Goal: Task Accomplishment & Management: Complete application form

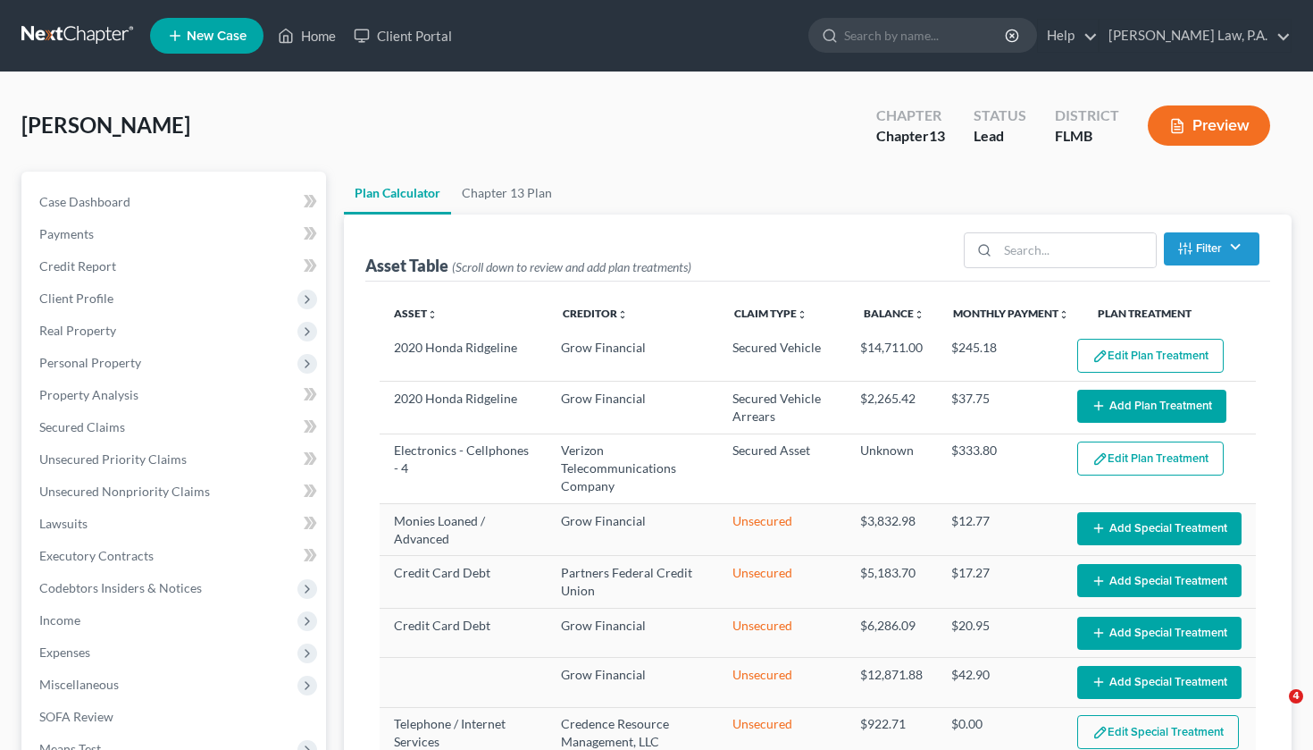
select select "59"
click at [315, 45] on link "Home" at bounding box center [307, 36] width 76 height 32
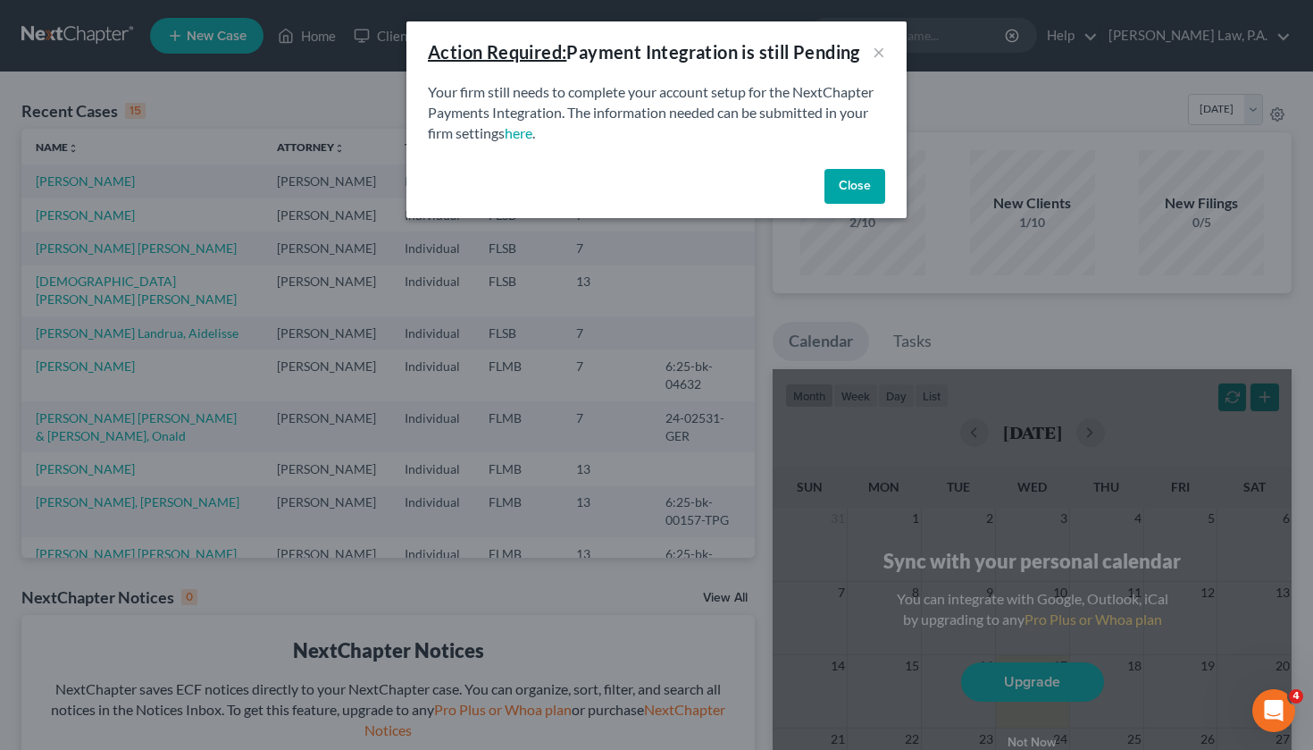
click at [870, 173] on button "Close" at bounding box center [855, 187] width 61 height 36
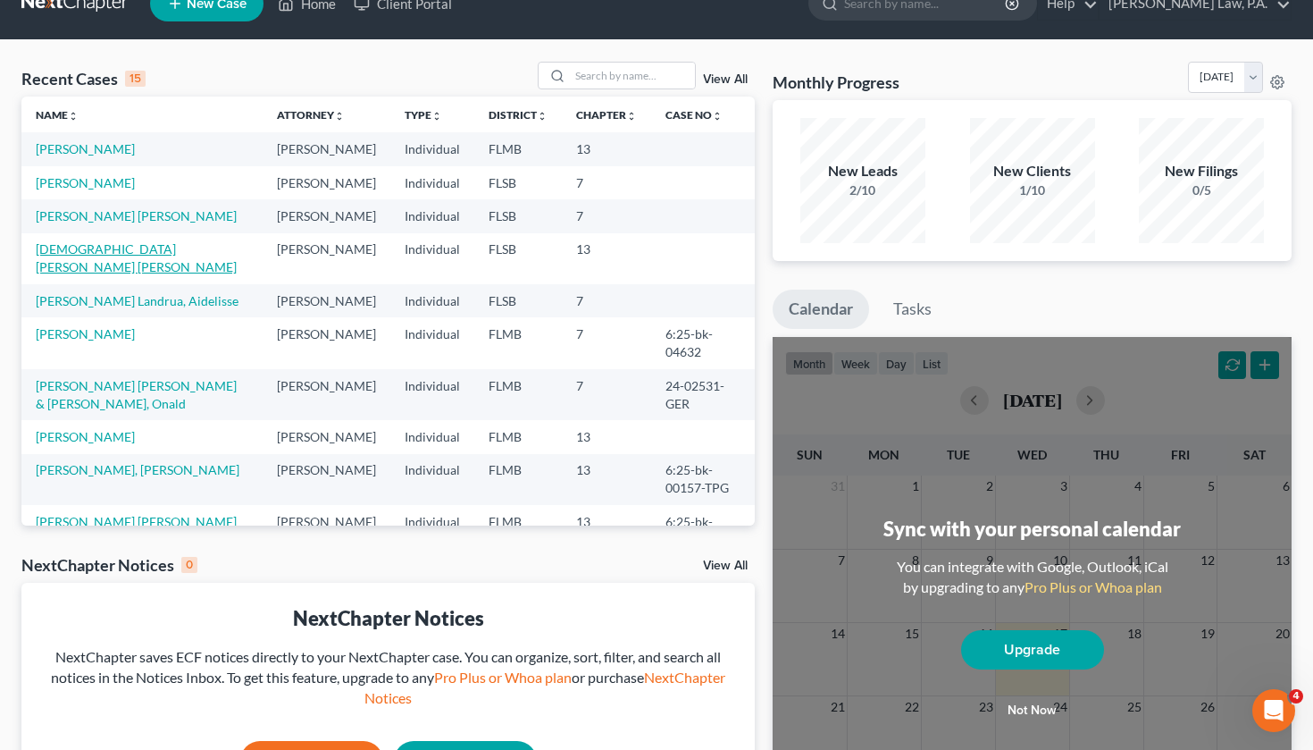
click at [126, 274] on link "[DEMOGRAPHIC_DATA][PERSON_NAME] [PERSON_NAME]" at bounding box center [136, 257] width 201 height 33
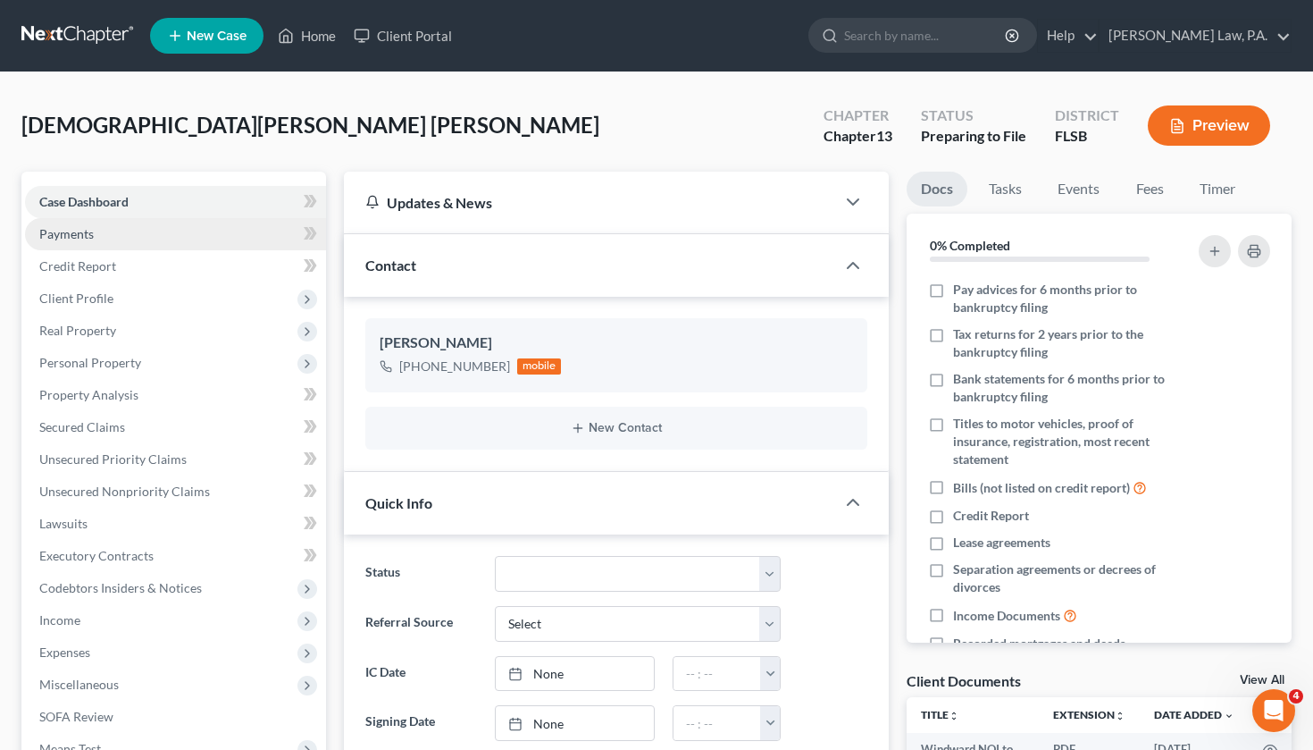
click at [215, 244] on link "Payments" at bounding box center [175, 234] width 301 height 32
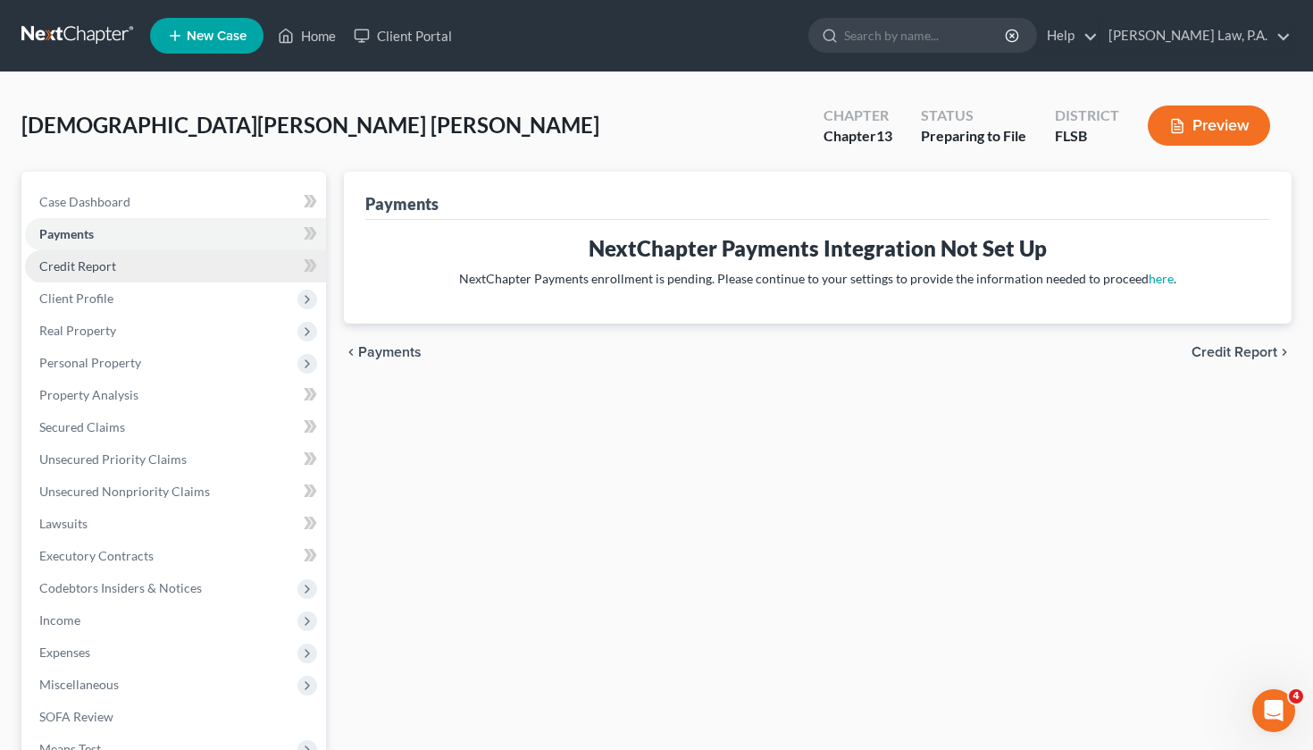
click at [206, 278] on link "Credit Report" at bounding box center [175, 266] width 301 height 32
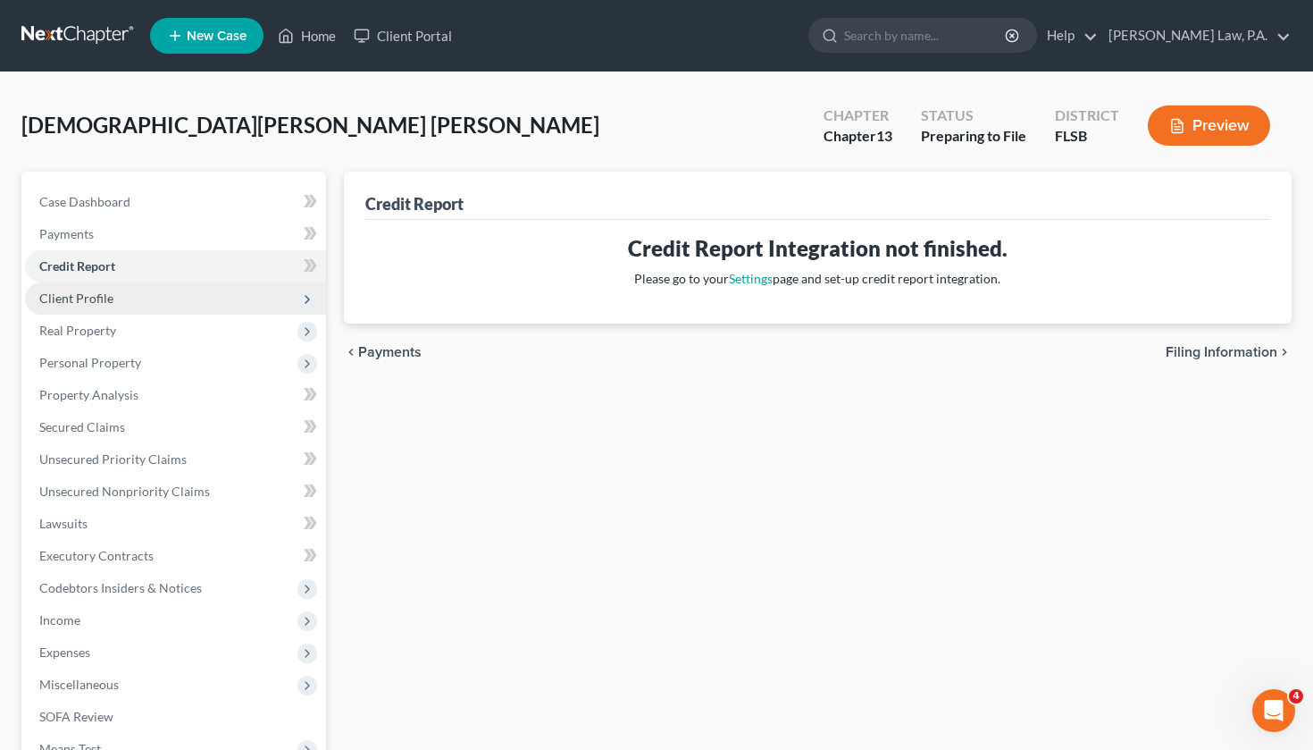
click at [201, 307] on span "Client Profile" at bounding box center [175, 298] width 301 height 32
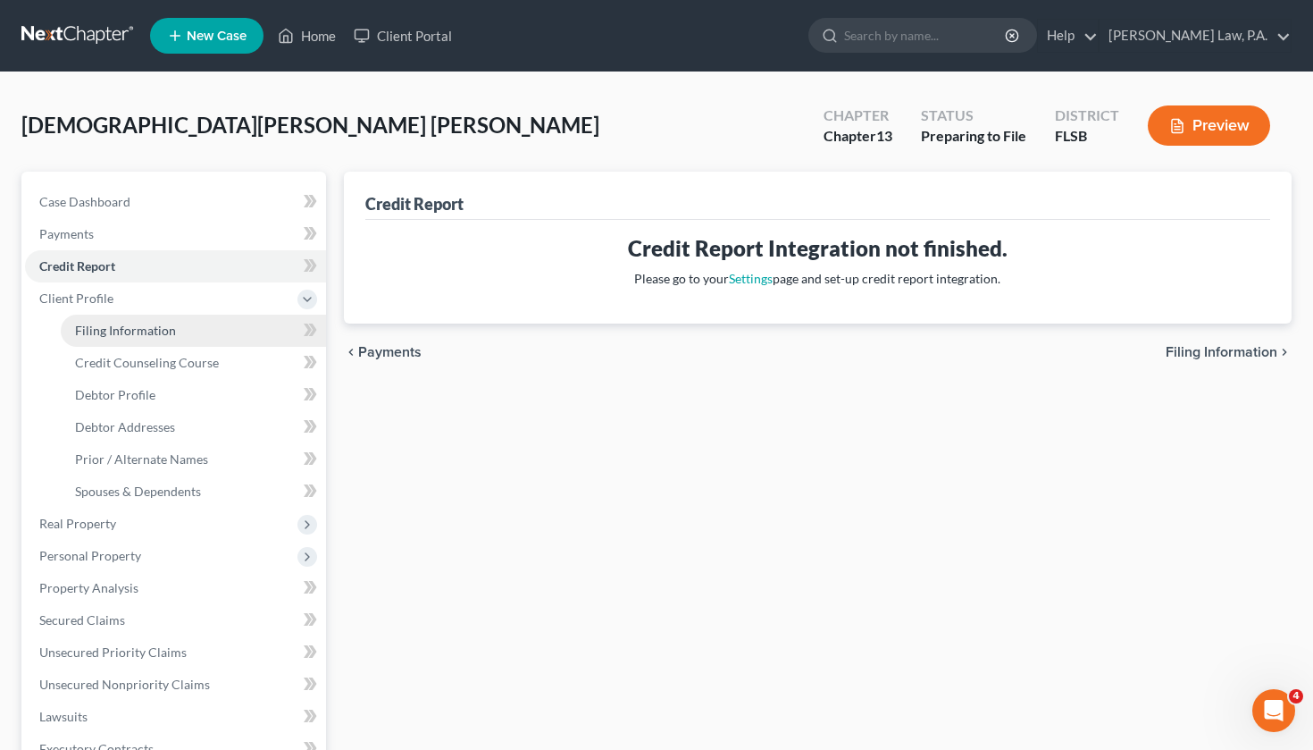
click at [194, 331] on link "Filing Information" at bounding box center [193, 330] width 265 height 32
select select "1"
select select "0"
select select "3"
select select "9"
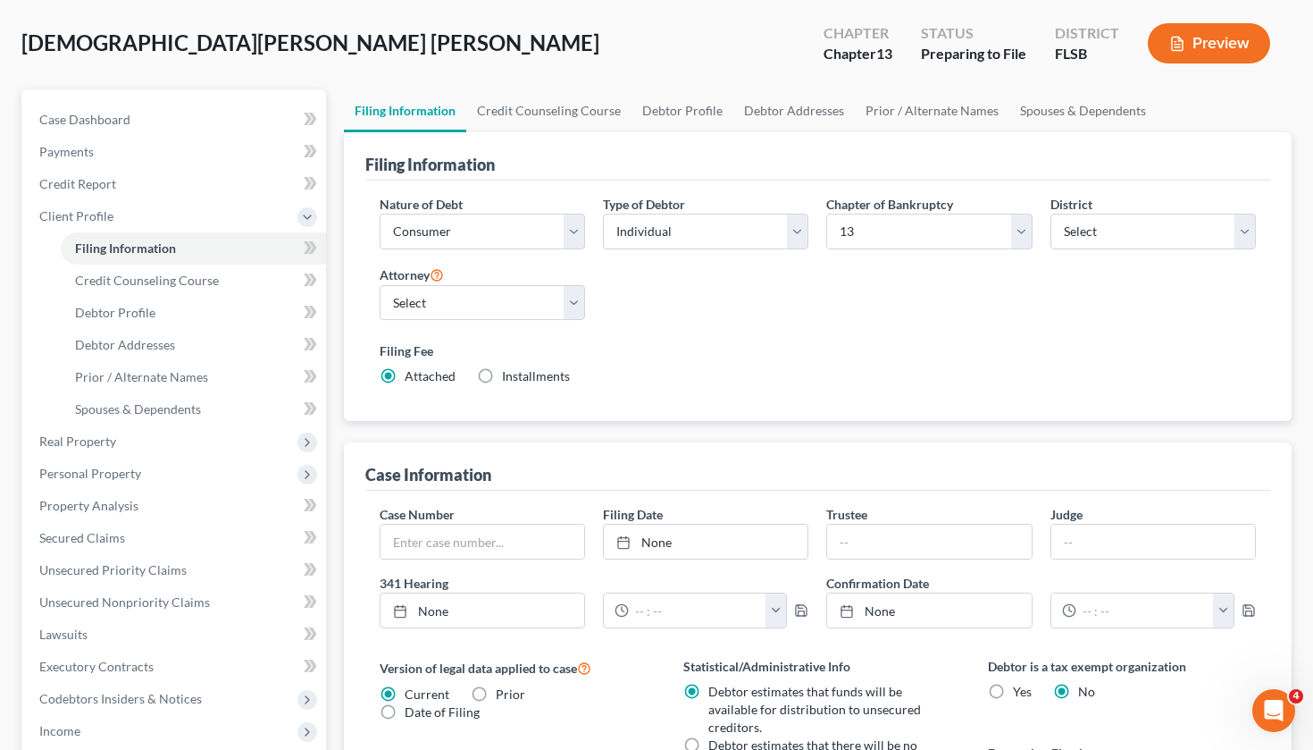
scroll to position [56, 0]
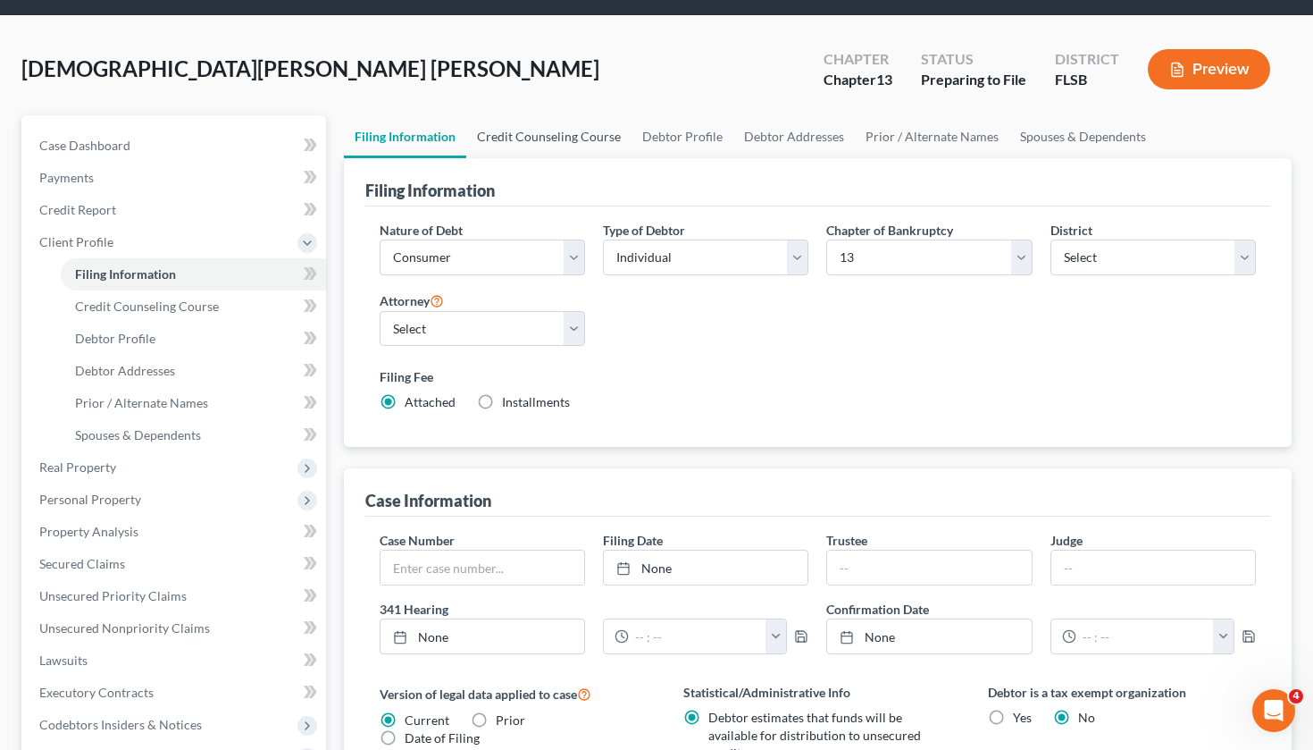
click at [532, 145] on link "Credit Counseling Course" at bounding box center [548, 136] width 165 height 43
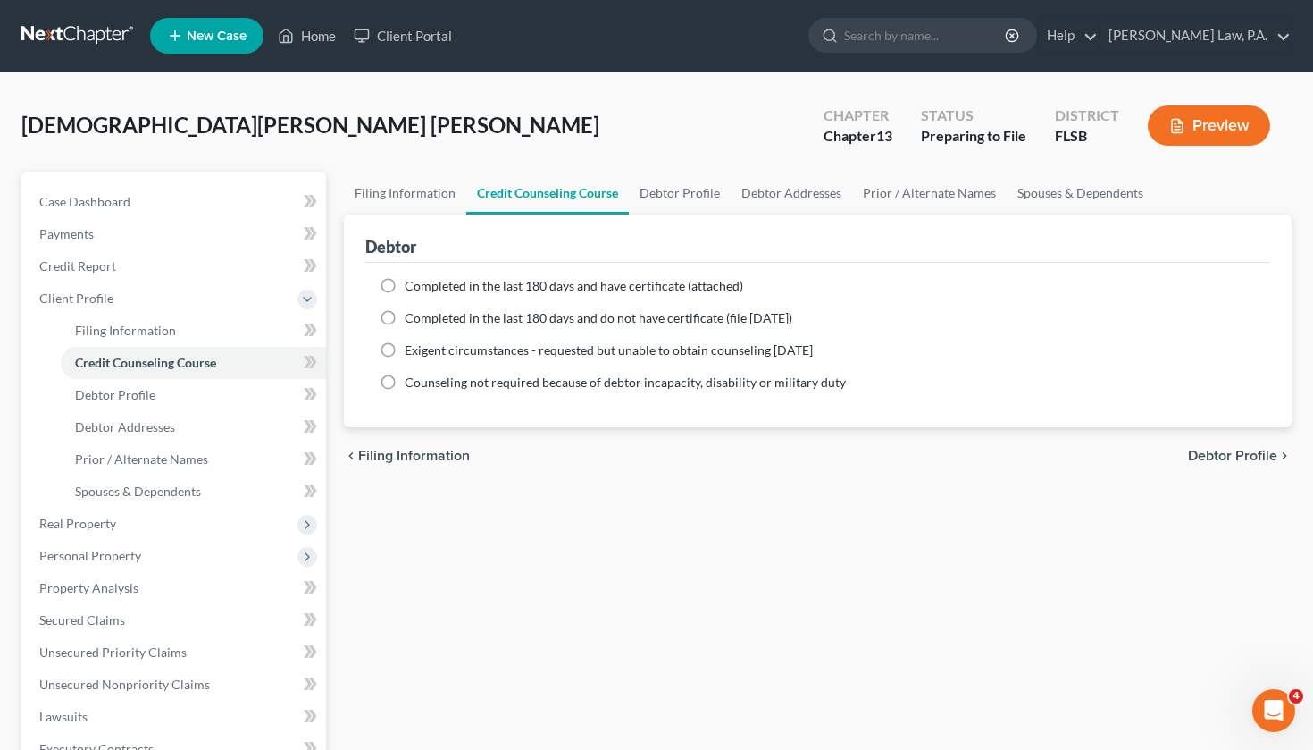
click at [512, 290] on span "Completed in the last 180 days and have certificate (attached)" at bounding box center [574, 285] width 339 height 15
click at [423, 289] on input "Completed in the last 180 days and have certificate (attached)" at bounding box center [418, 283] width 12 height 12
radio input "true"
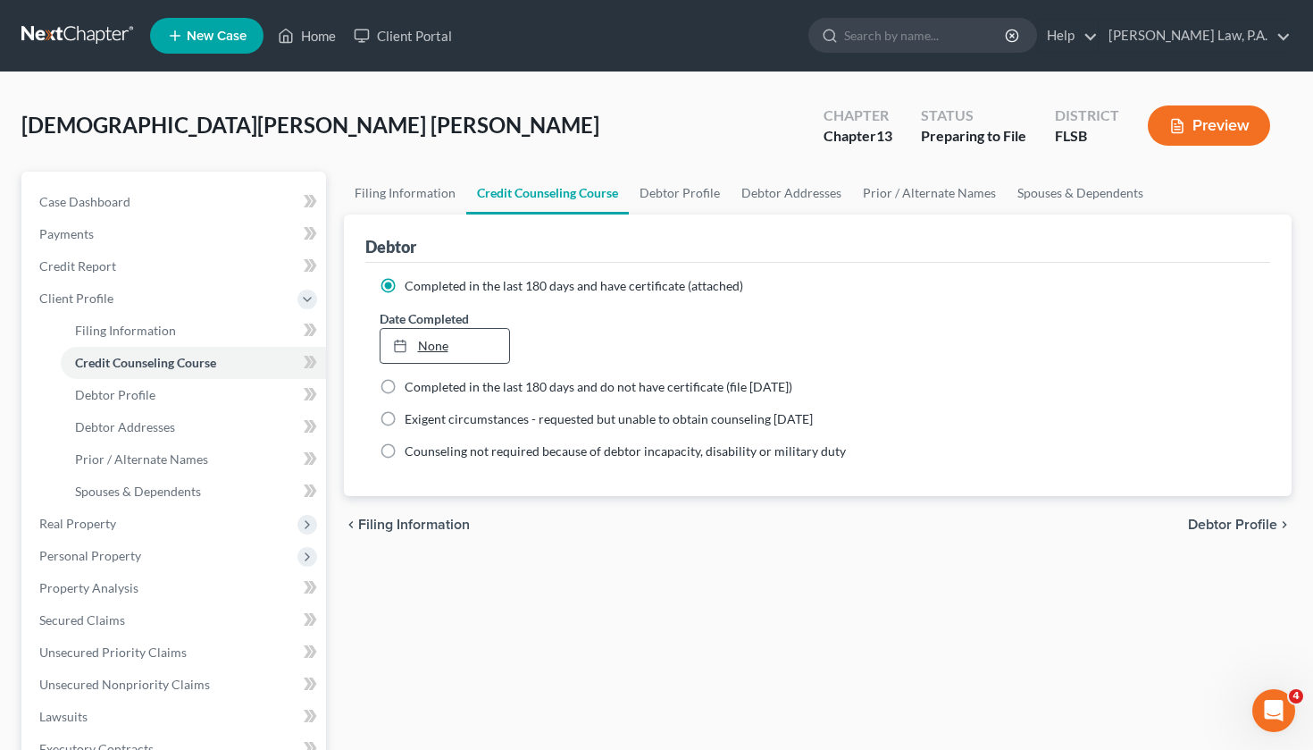
click at [473, 348] on link "None" at bounding box center [446, 346] width 130 height 34
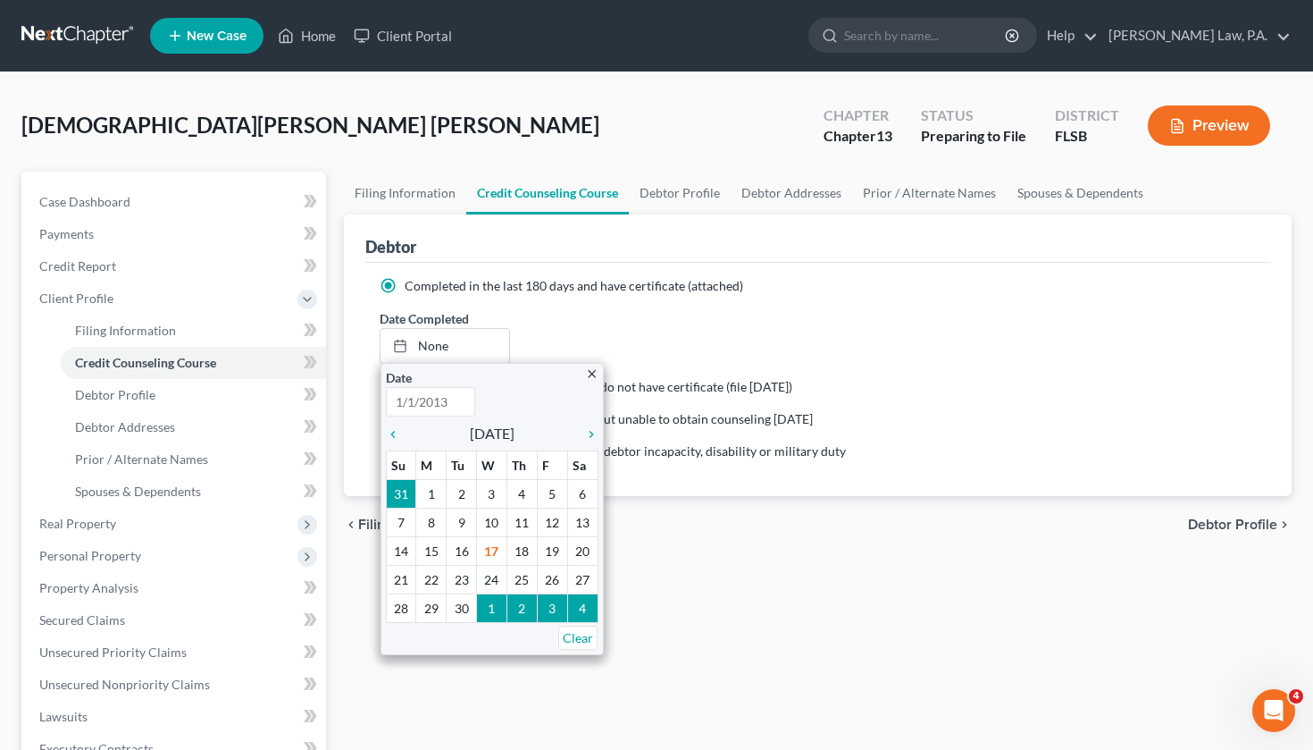
type input "[DATE]"
click at [627, 293] on label "Completed in the last 180 days and have certificate (attached)" at bounding box center [574, 286] width 339 height 18
click at [423, 289] on input "Completed in the last 180 days and have certificate (attached)" at bounding box center [418, 283] width 12 height 12
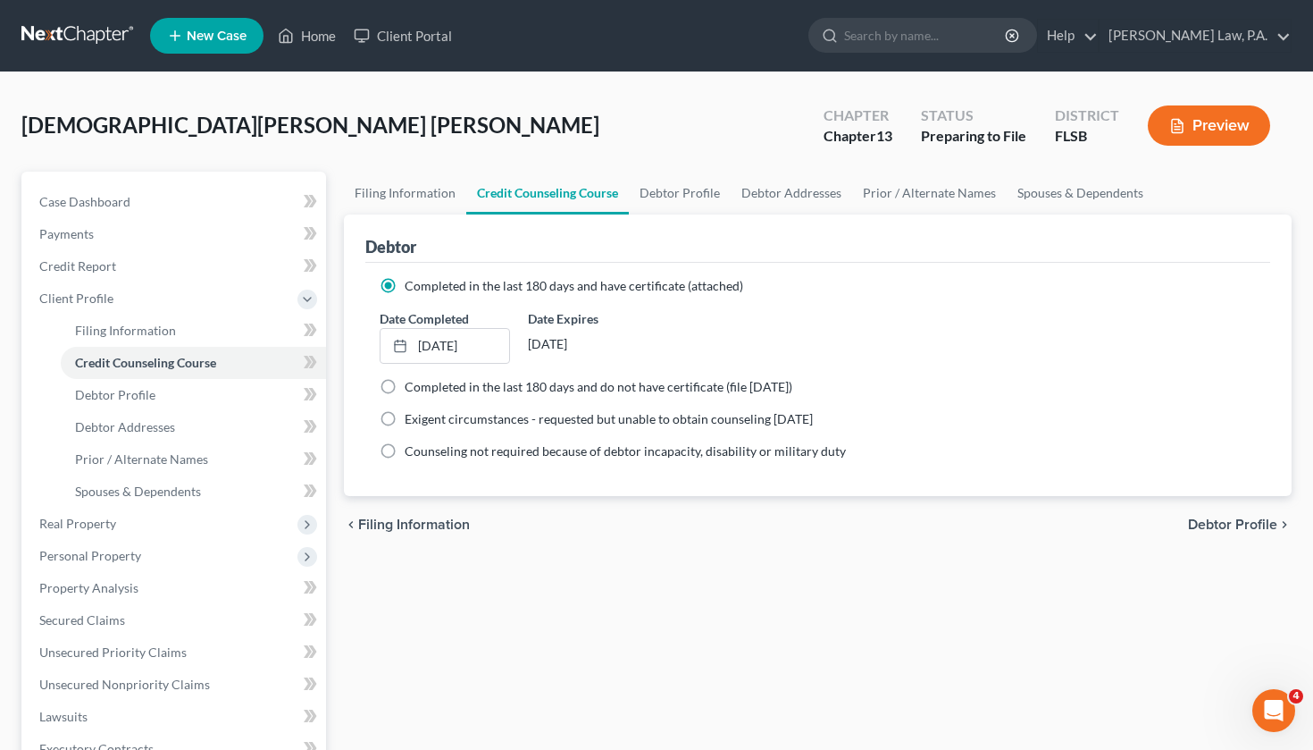
click at [303, 55] on ul "New Case Home Client Portal - No Result - See all results Or Press Enter... Hel…" at bounding box center [721, 36] width 1142 height 46
click at [310, 42] on link "Home" at bounding box center [307, 36] width 76 height 32
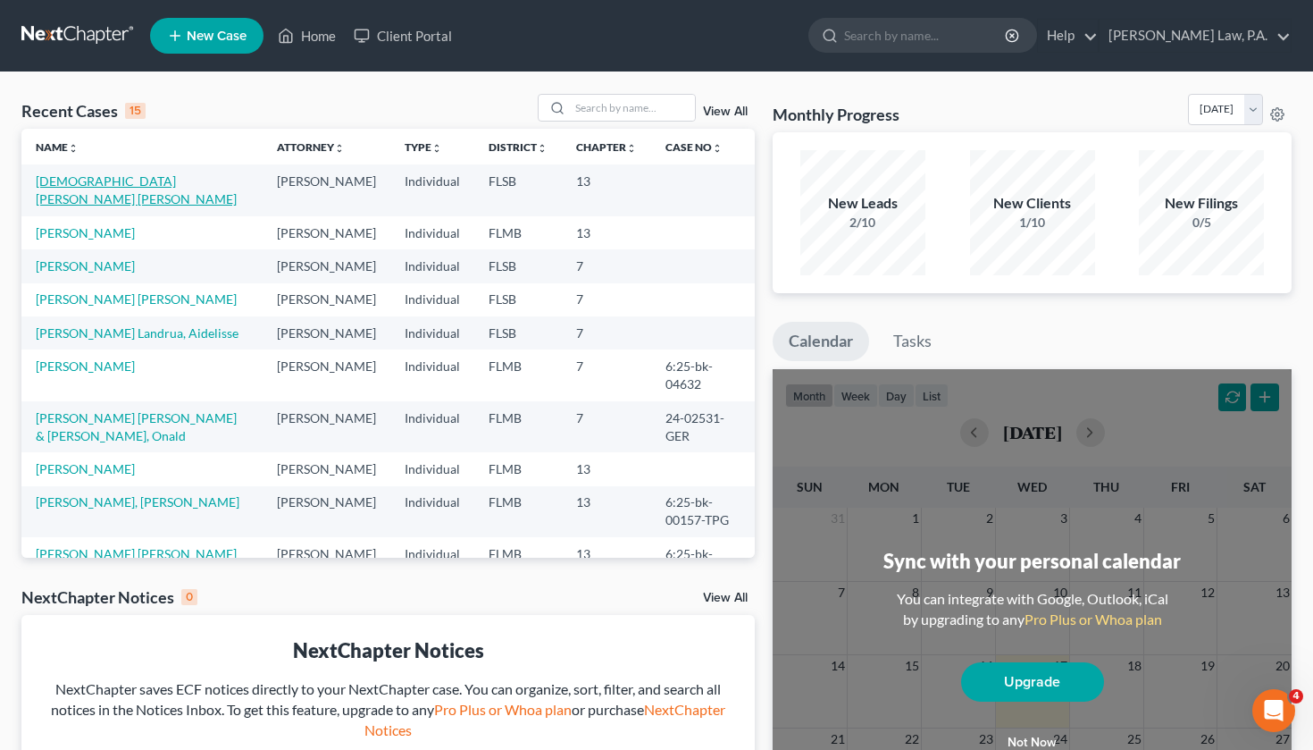
click at [131, 183] on link "[DEMOGRAPHIC_DATA][PERSON_NAME] [PERSON_NAME]" at bounding box center [136, 189] width 201 height 33
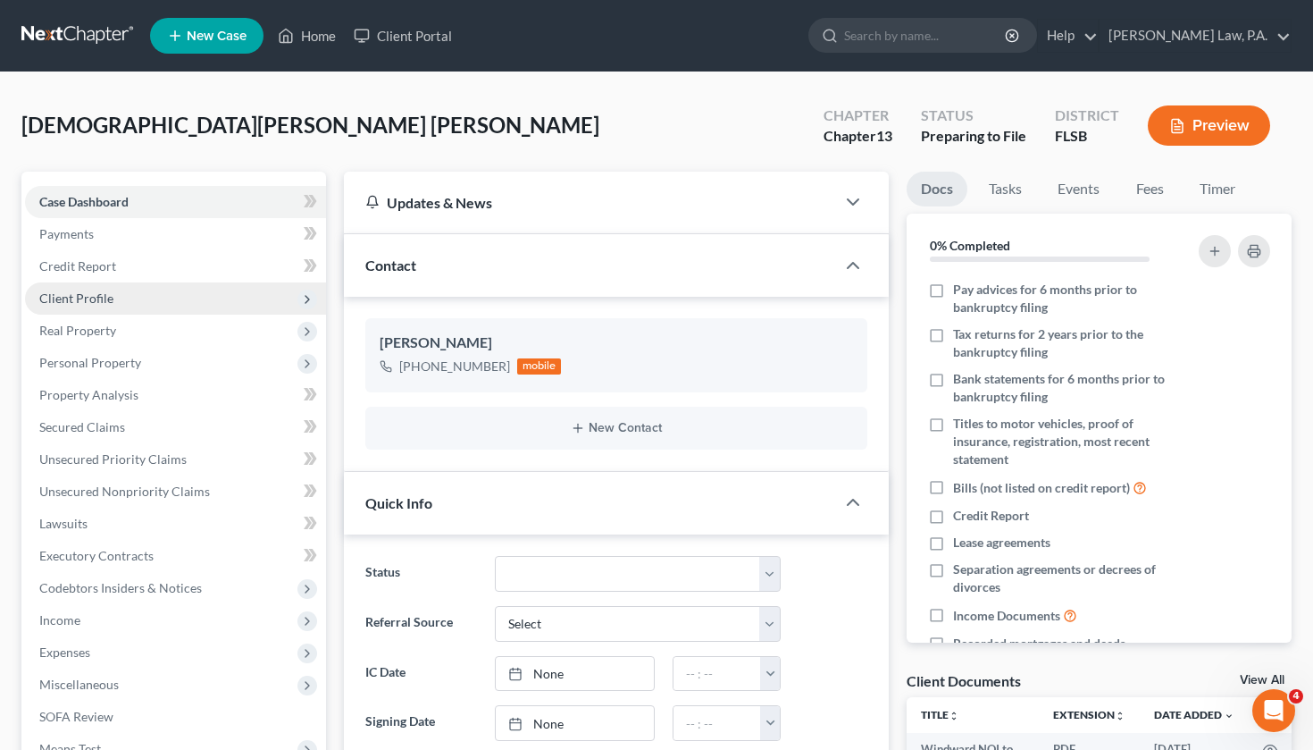
click at [125, 297] on span "Client Profile" at bounding box center [175, 298] width 301 height 32
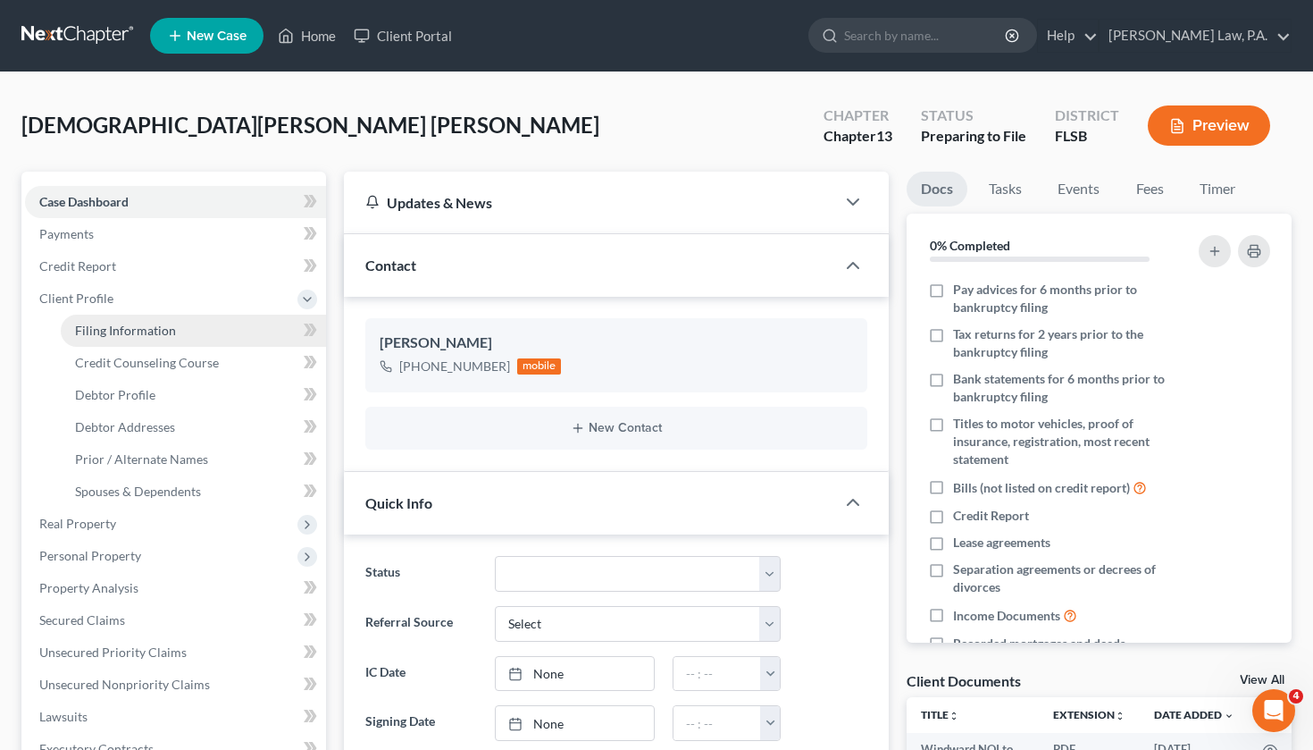
click at [131, 329] on span "Filing Information" at bounding box center [125, 330] width 101 height 15
select select "1"
select select "0"
select select "3"
select select "17"
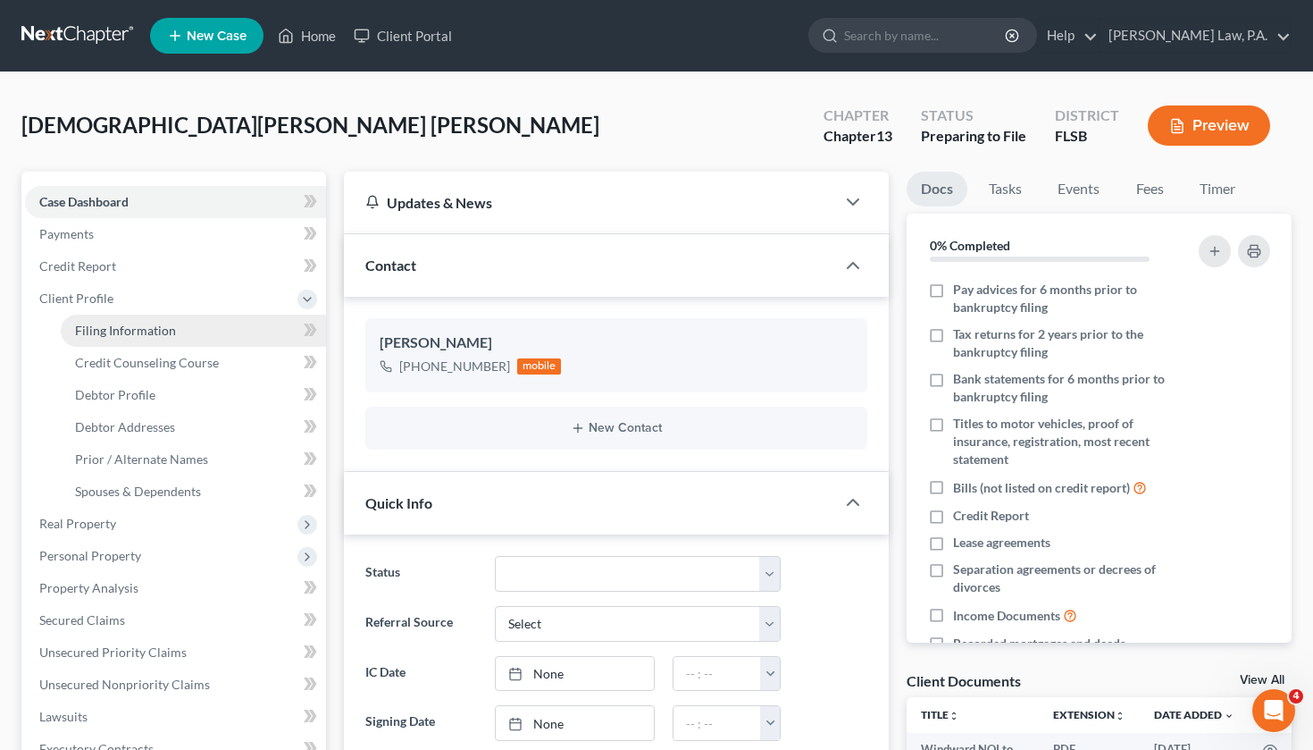
select select "0"
select select "9"
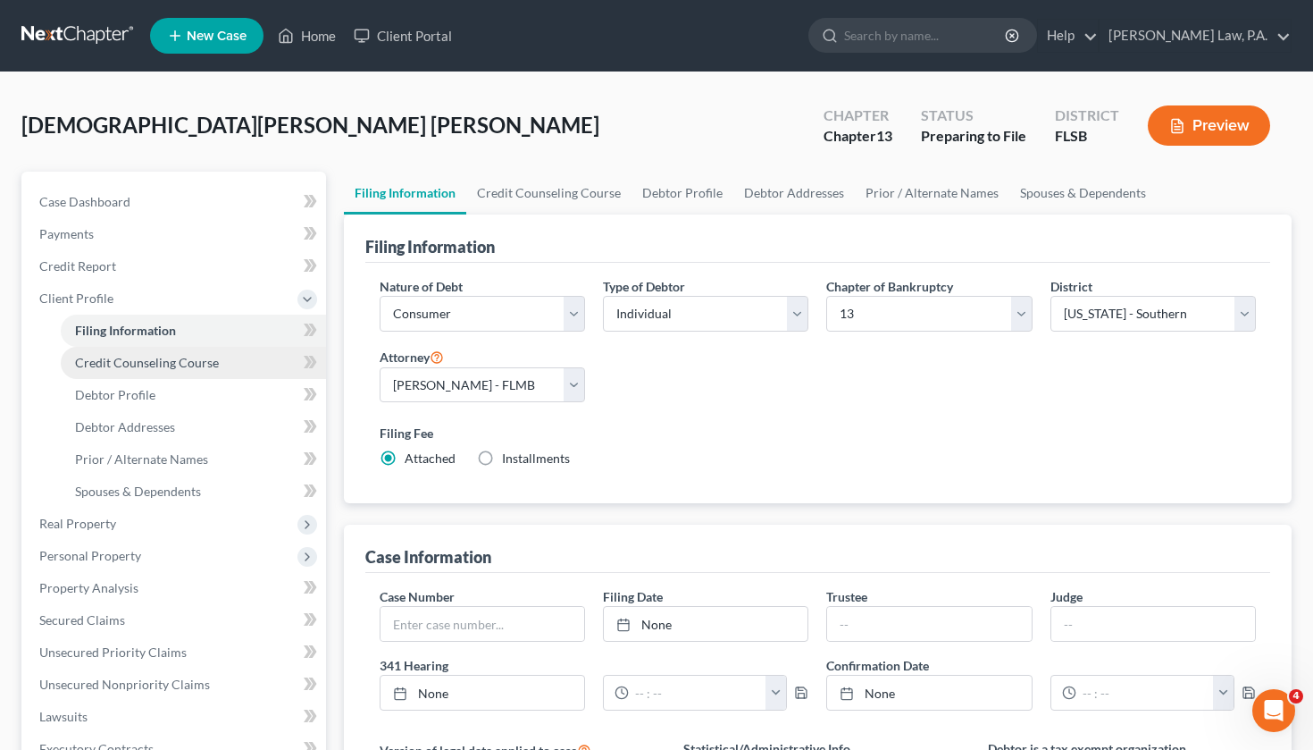
click at [137, 369] on span "Credit Counseling Course" at bounding box center [147, 362] width 144 height 15
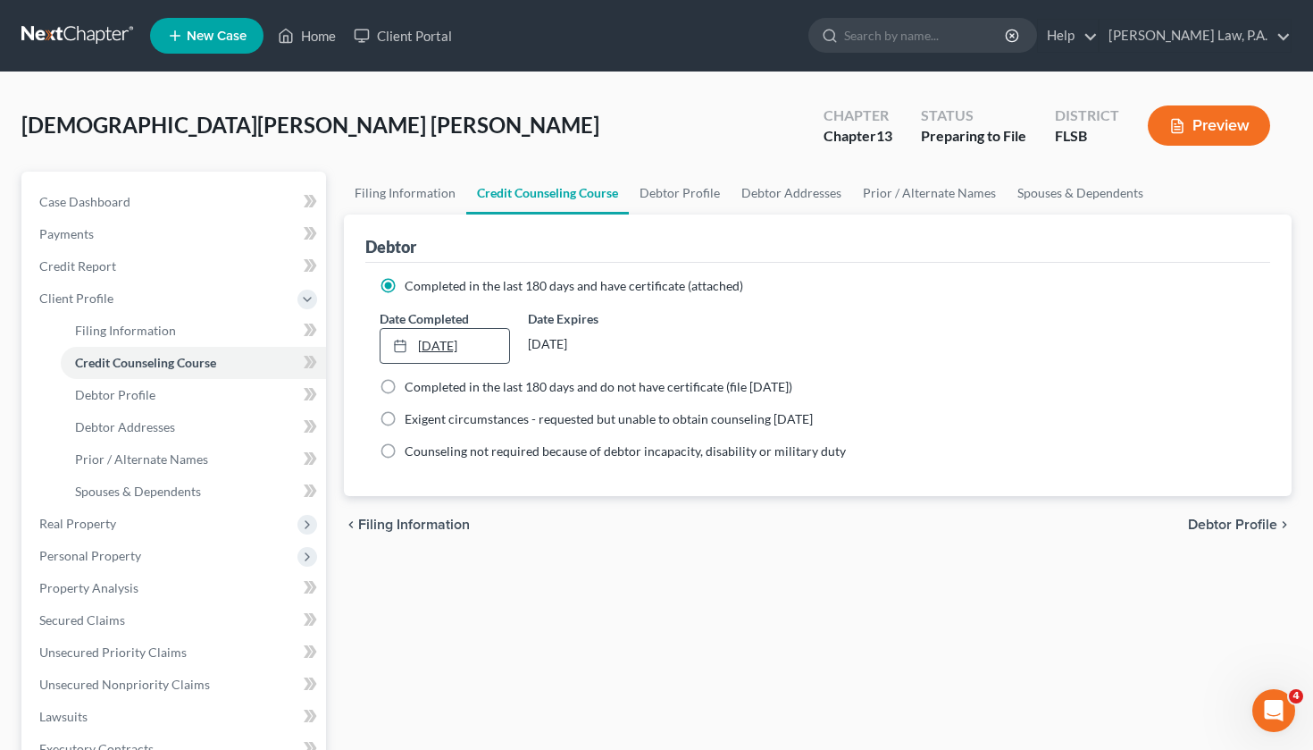
click at [457, 341] on link "[DATE]" at bounding box center [446, 346] width 130 height 34
click at [405, 385] on label "Completed in the last 180 days and do not have certificate (file [DATE])" at bounding box center [599, 387] width 388 height 18
click at [412, 385] on input "Completed in the last 180 days and do not have certificate (file [DATE])" at bounding box center [418, 384] width 12 height 12
radio input "true"
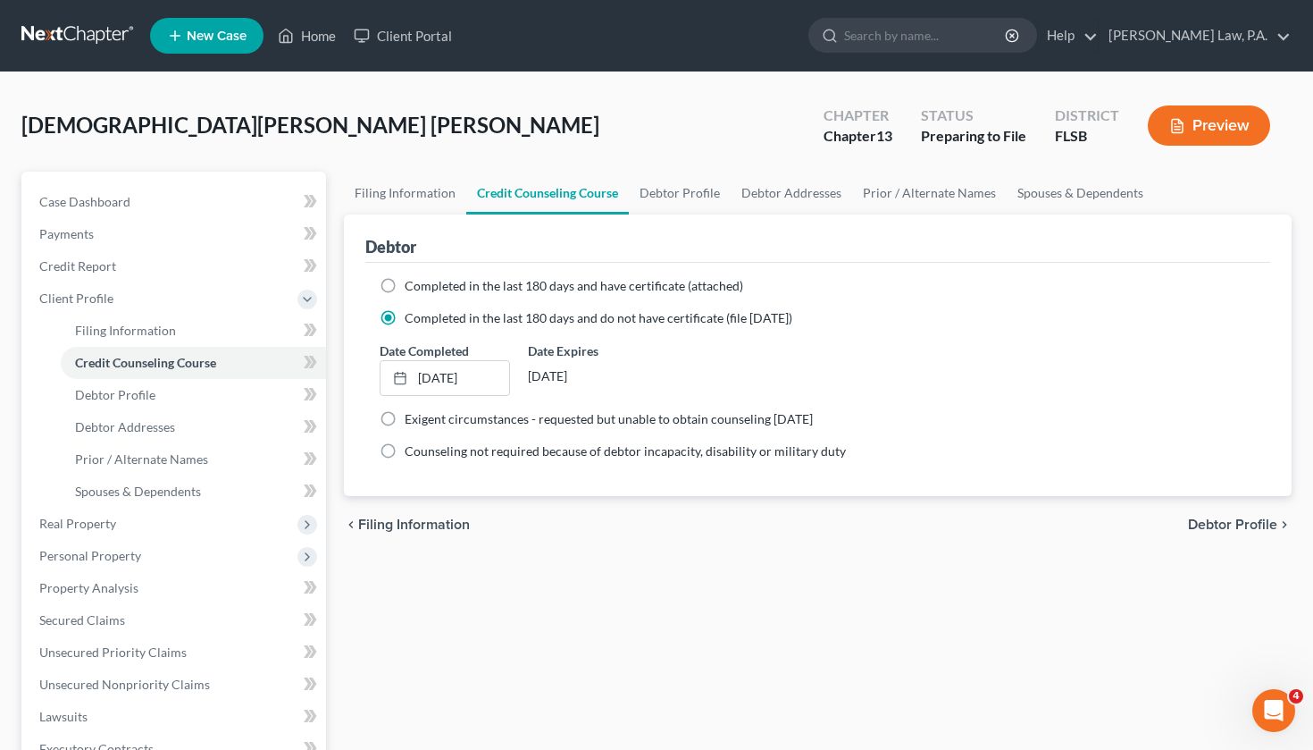
click at [405, 286] on label "Completed in the last 180 days and have certificate (attached)" at bounding box center [574, 286] width 339 height 18
click at [412, 286] on input "Completed in the last 180 days and have certificate (attached)" at bounding box center [418, 283] width 12 height 12
radio input "true"
radio input "false"
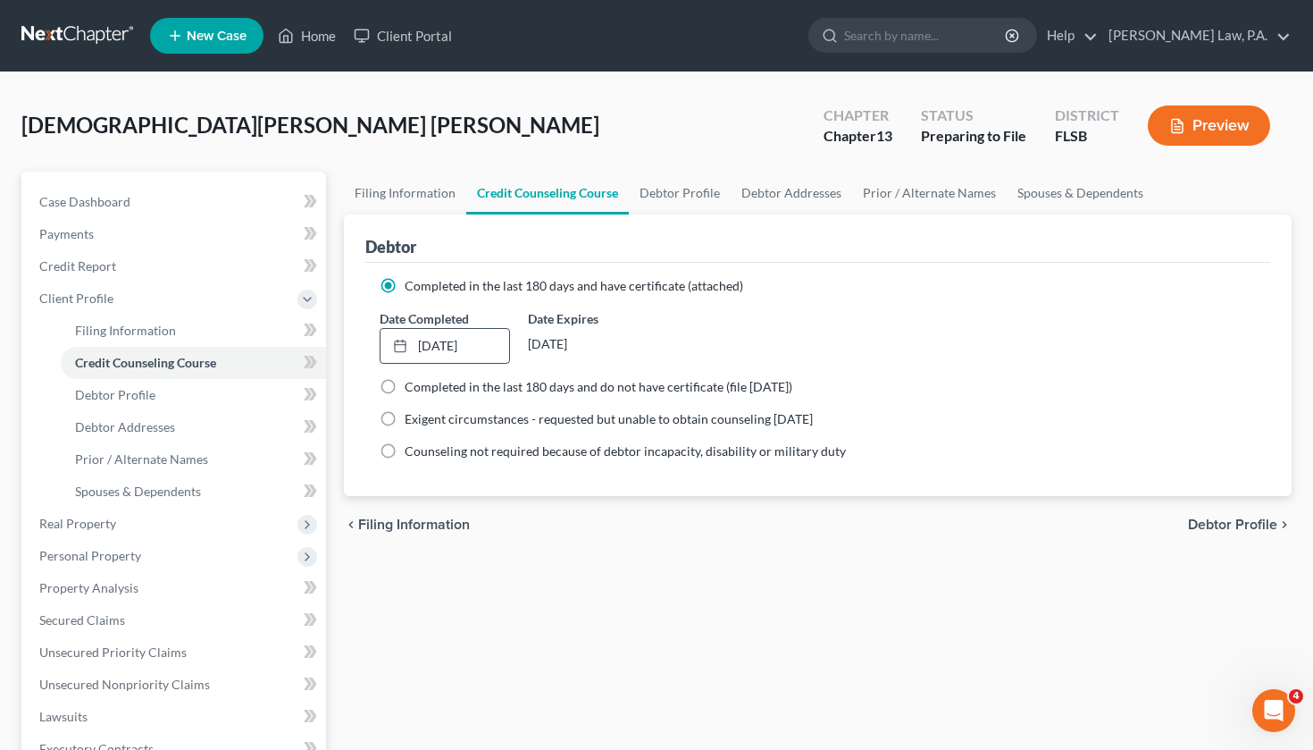
click at [1215, 533] on div "chevron_left Filing Information Debtor Profile chevron_right" at bounding box center [818, 524] width 949 height 57
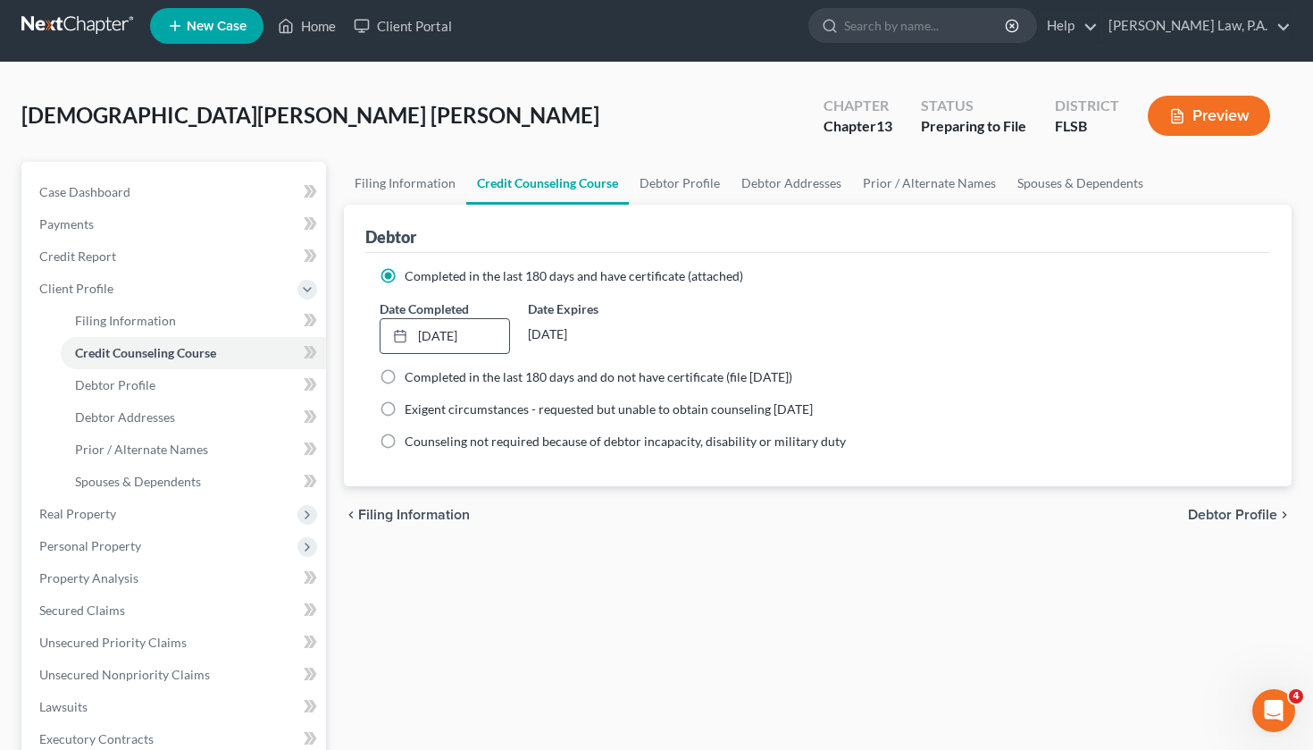
scroll to position [12, 0]
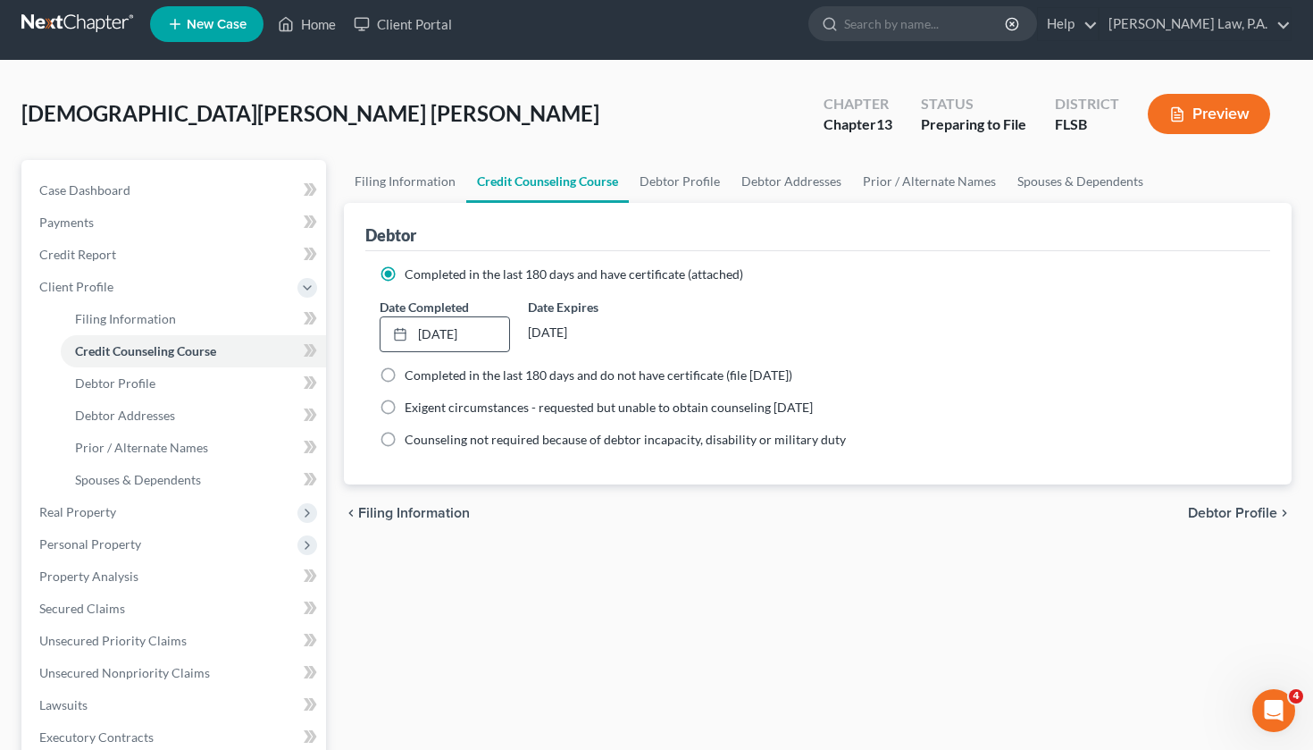
click at [1263, 518] on span "Debtor Profile" at bounding box center [1232, 513] width 89 height 14
select select "1"
select select "3"
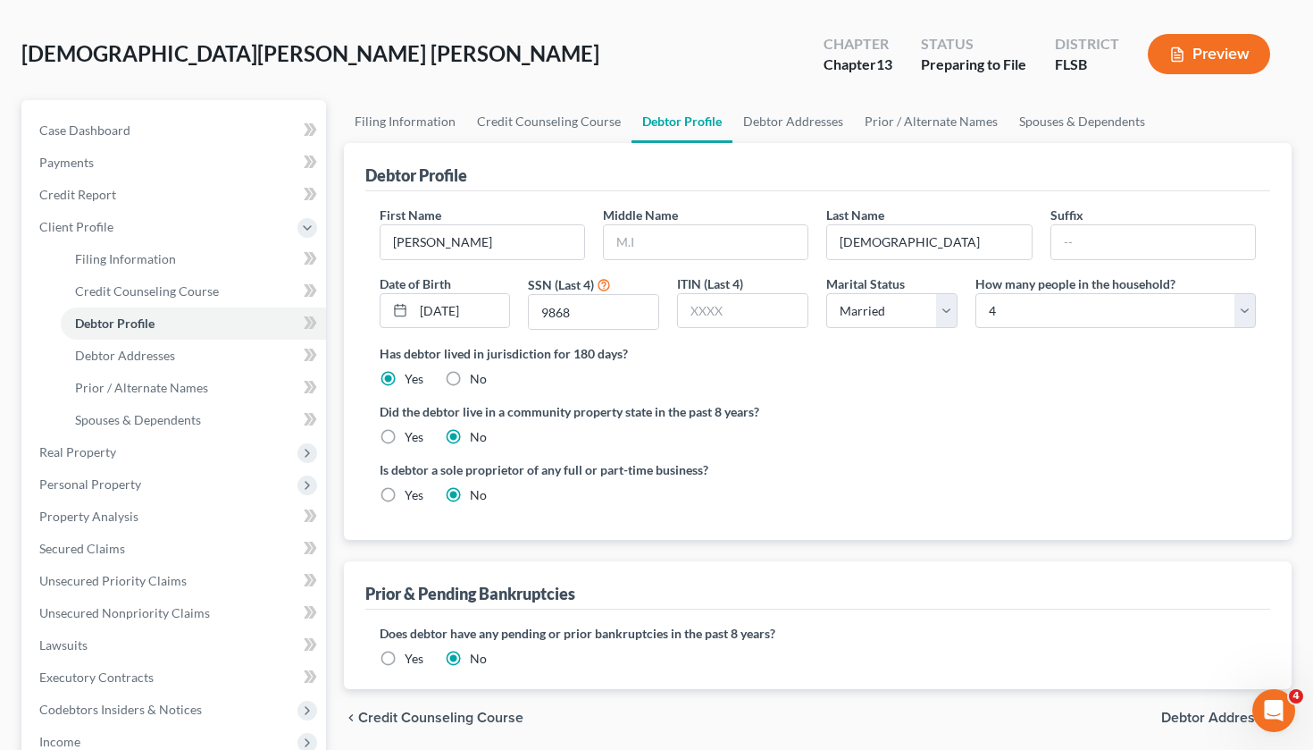
scroll to position [83, 0]
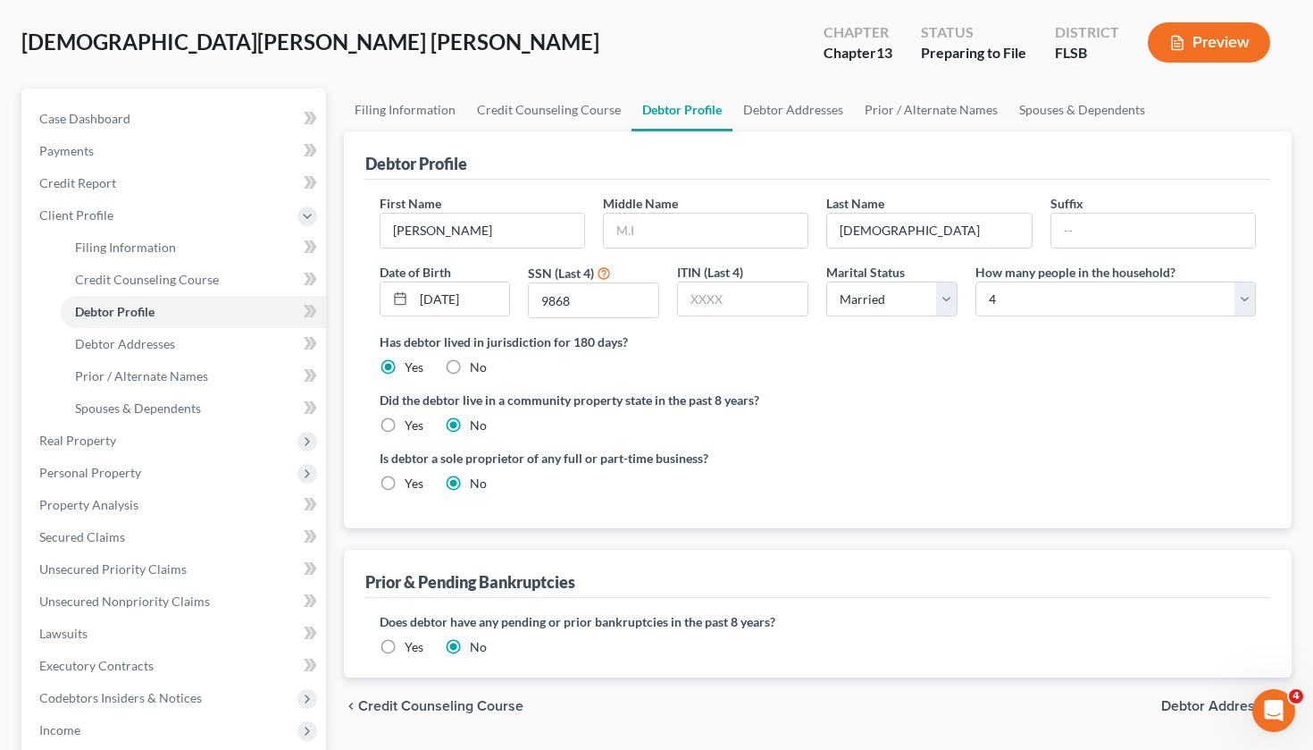
click at [859, 436] on ng-include "First Name [PERSON_NAME] Middle Name Last Name [PERSON_NAME] Date of Birth [DEM…" at bounding box center [818, 350] width 877 height 313
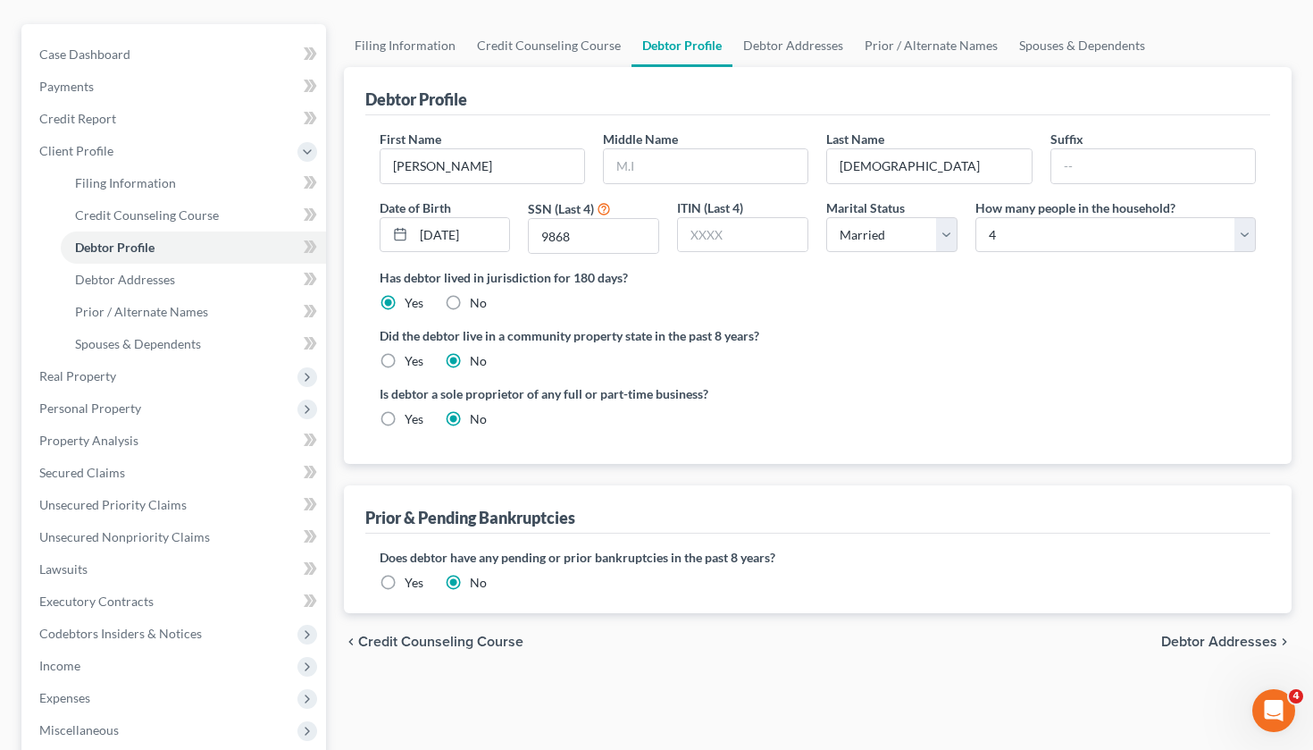
scroll to position [159, 0]
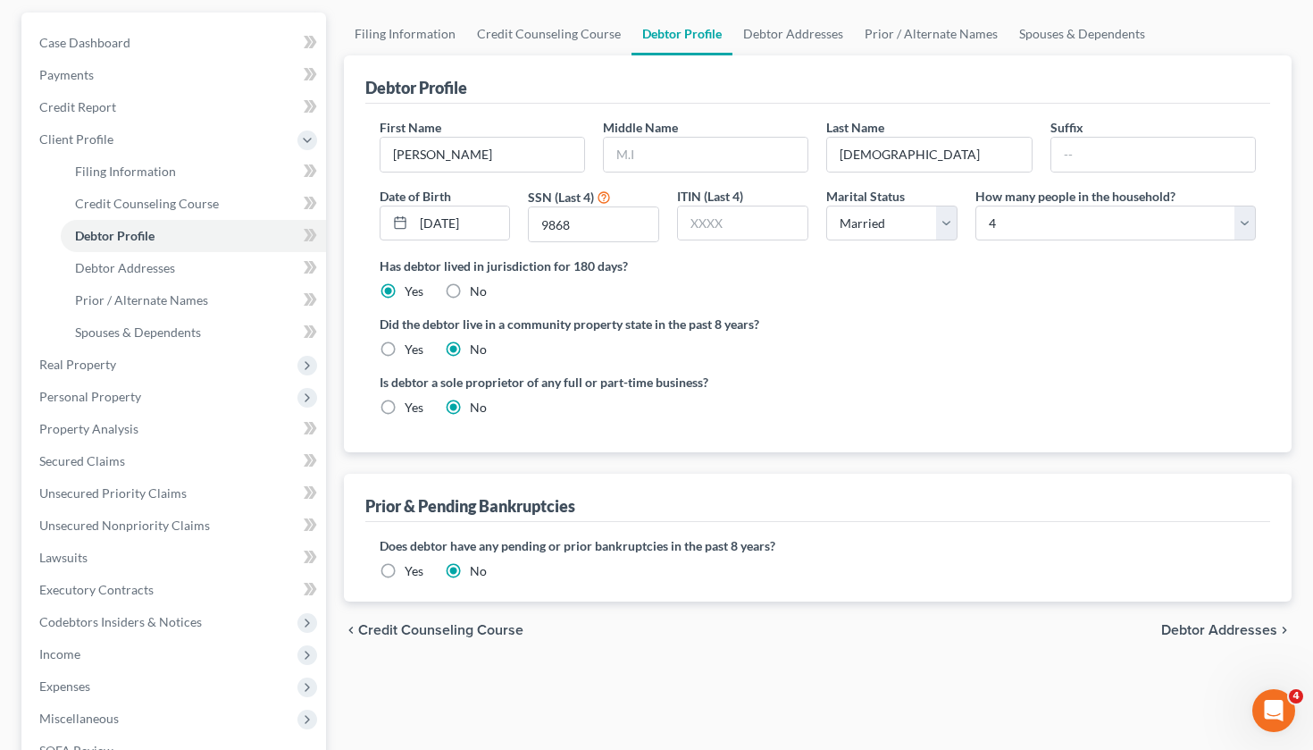
click at [1216, 625] on span "Debtor Addresses" at bounding box center [1219, 630] width 116 height 14
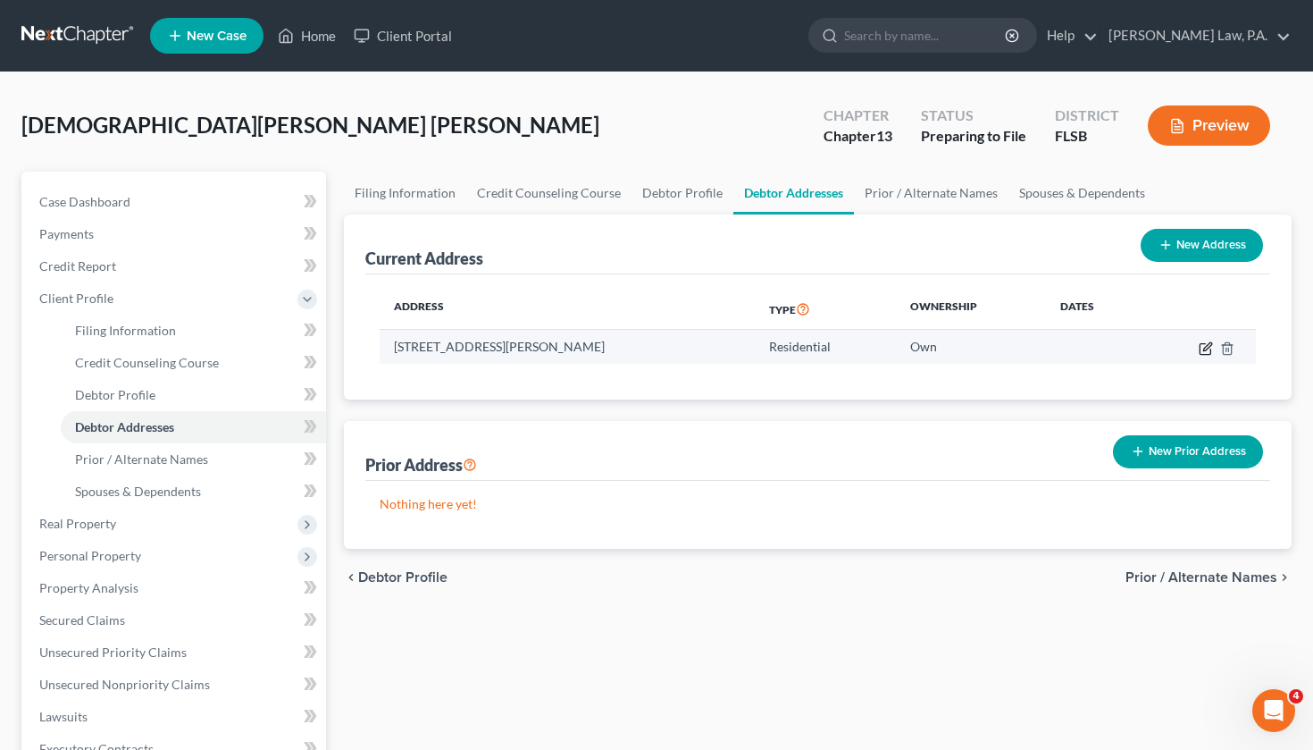
click at [1206, 348] on icon "button" at bounding box center [1207, 346] width 8 height 8
select select "9"
select select "0"
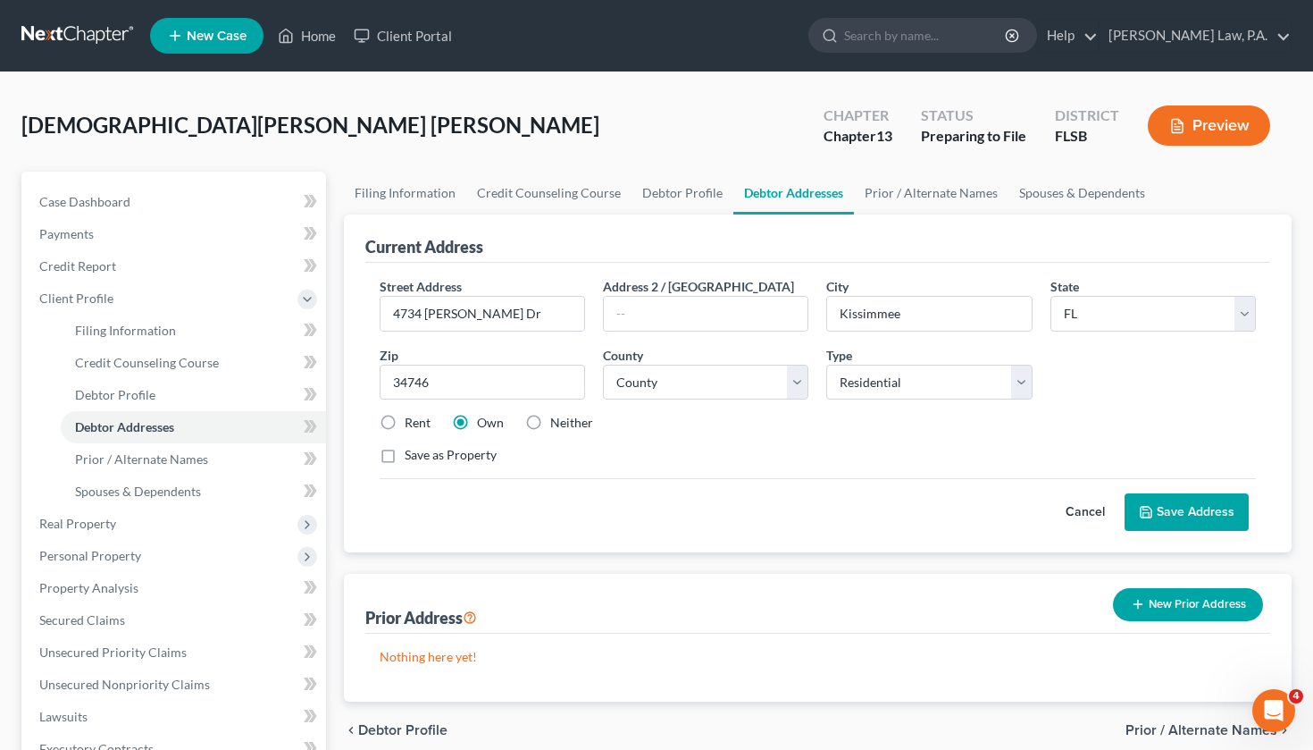
click at [1155, 515] on button "Save Address" at bounding box center [1187, 512] width 124 height 38
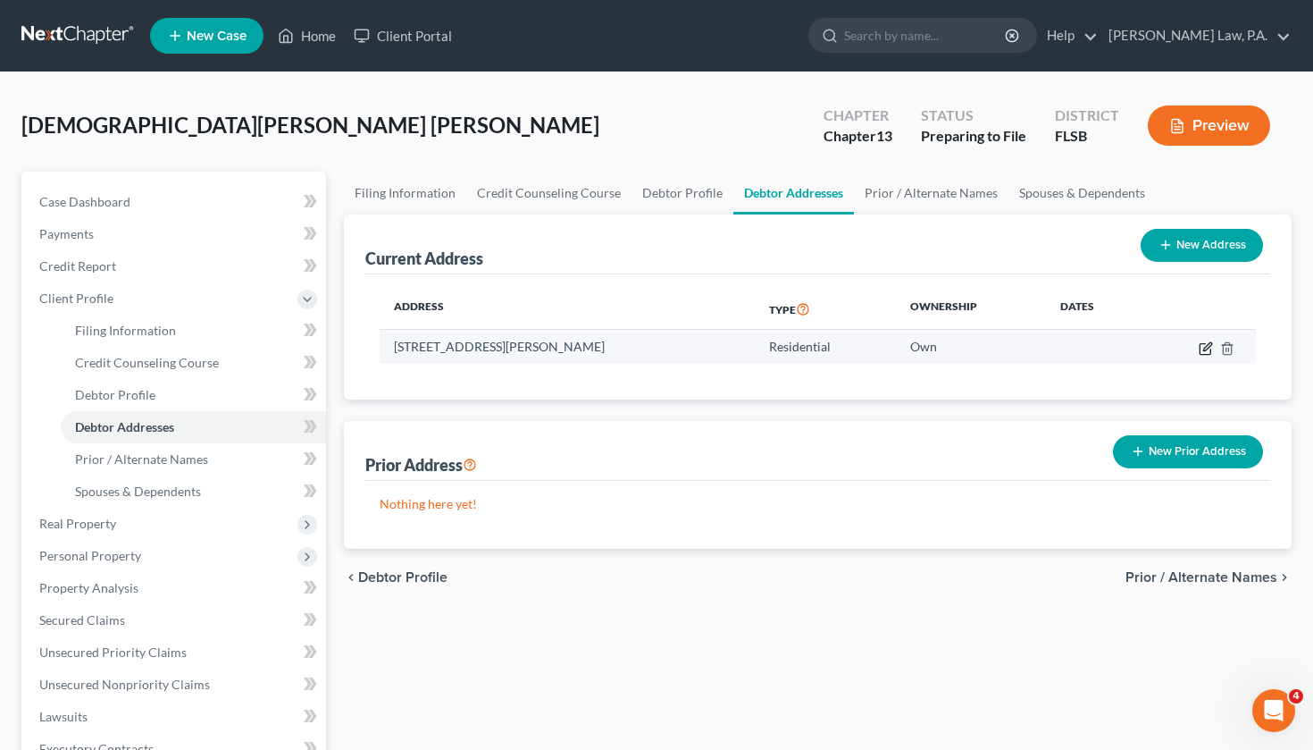
click at [1211, 346] on icon "button" at bounding box center [1206, 348] width 14 height 14
select select "9"
select select "48"
select select "0"
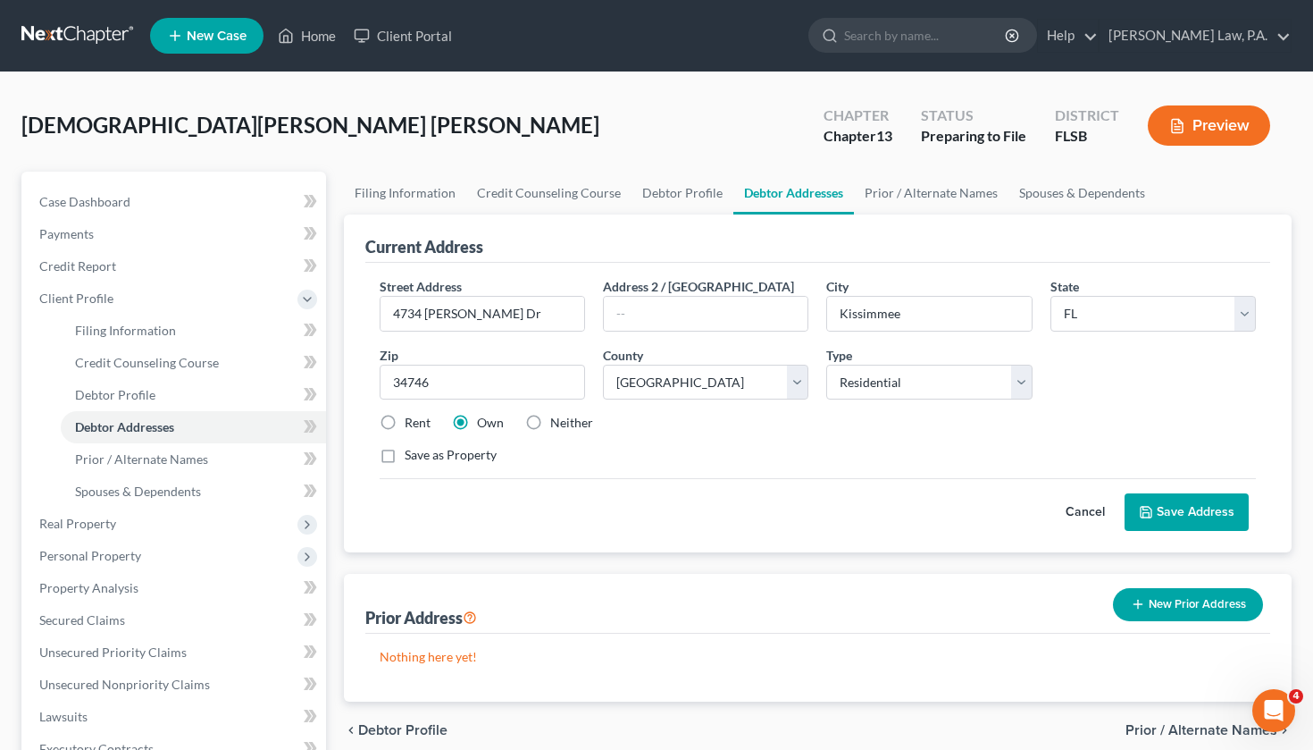
click at [1217, 507] on button "Save Address" at bounding box center [1187, 512] width 124 height 38
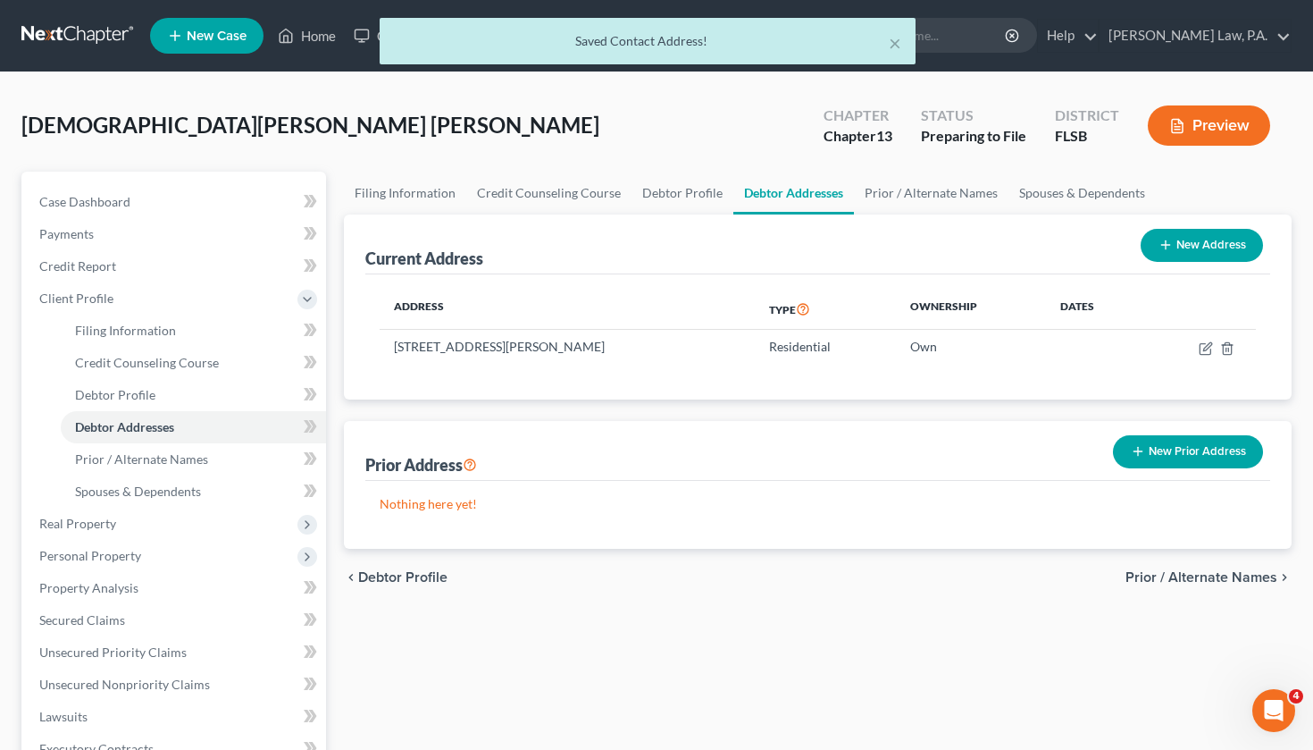
click at [1179, 578] on span "Prior / Alternate Names" at bounding box center [1202, 577] width 152 height 14
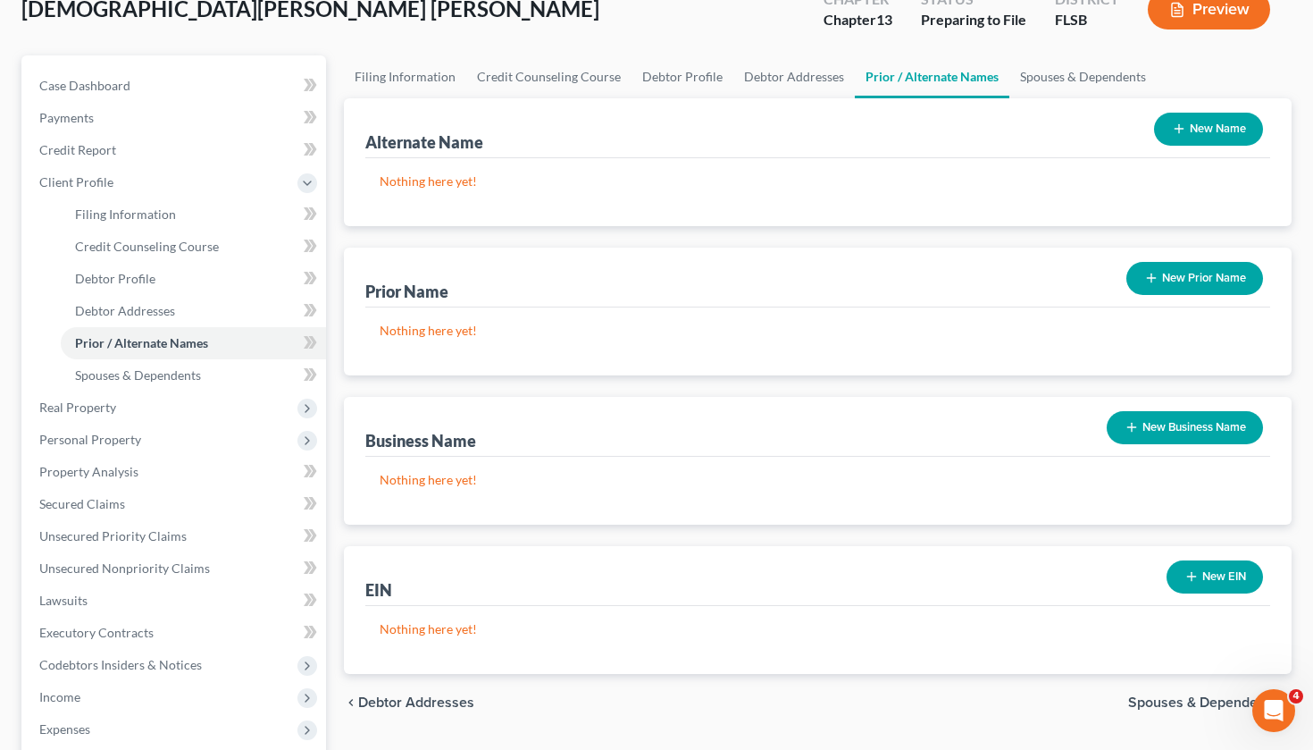
scroll to position [130, 0]
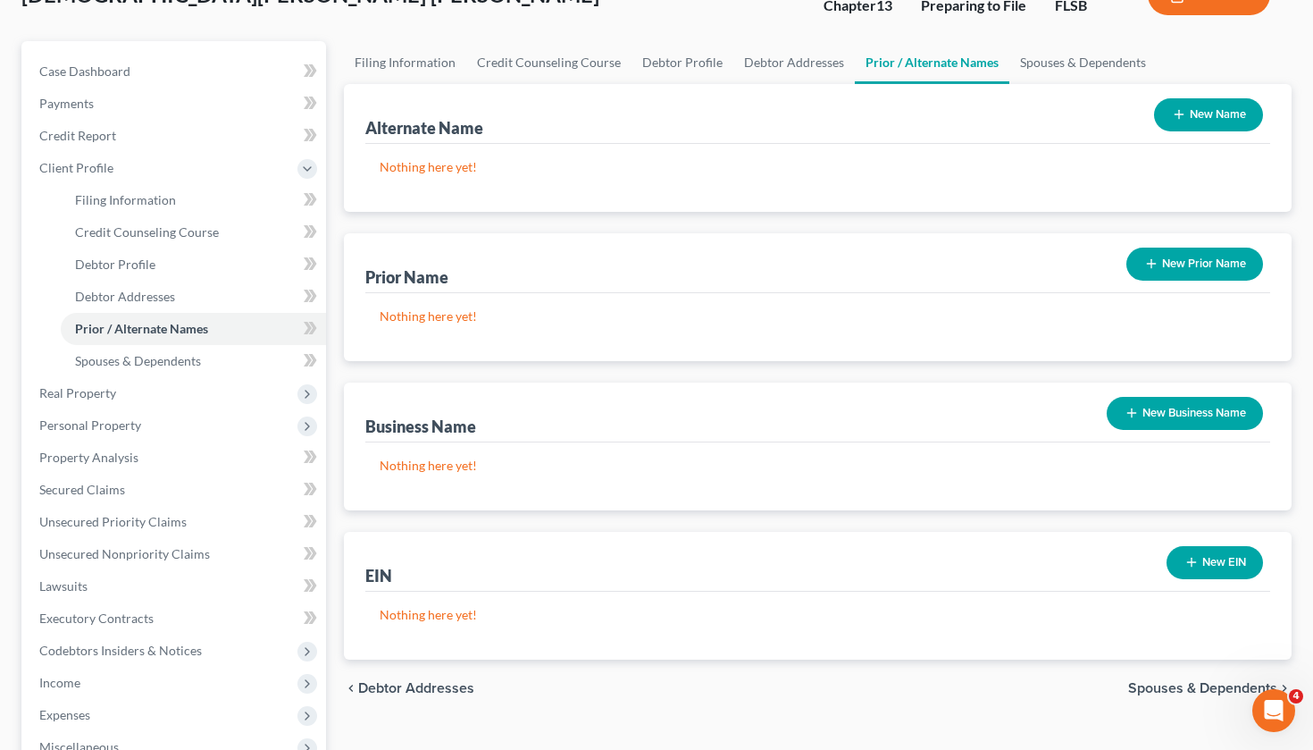
click at [1171, 685] on span "Spouses & Dependents" at bounding box center [1202, 688] width 149 height 14
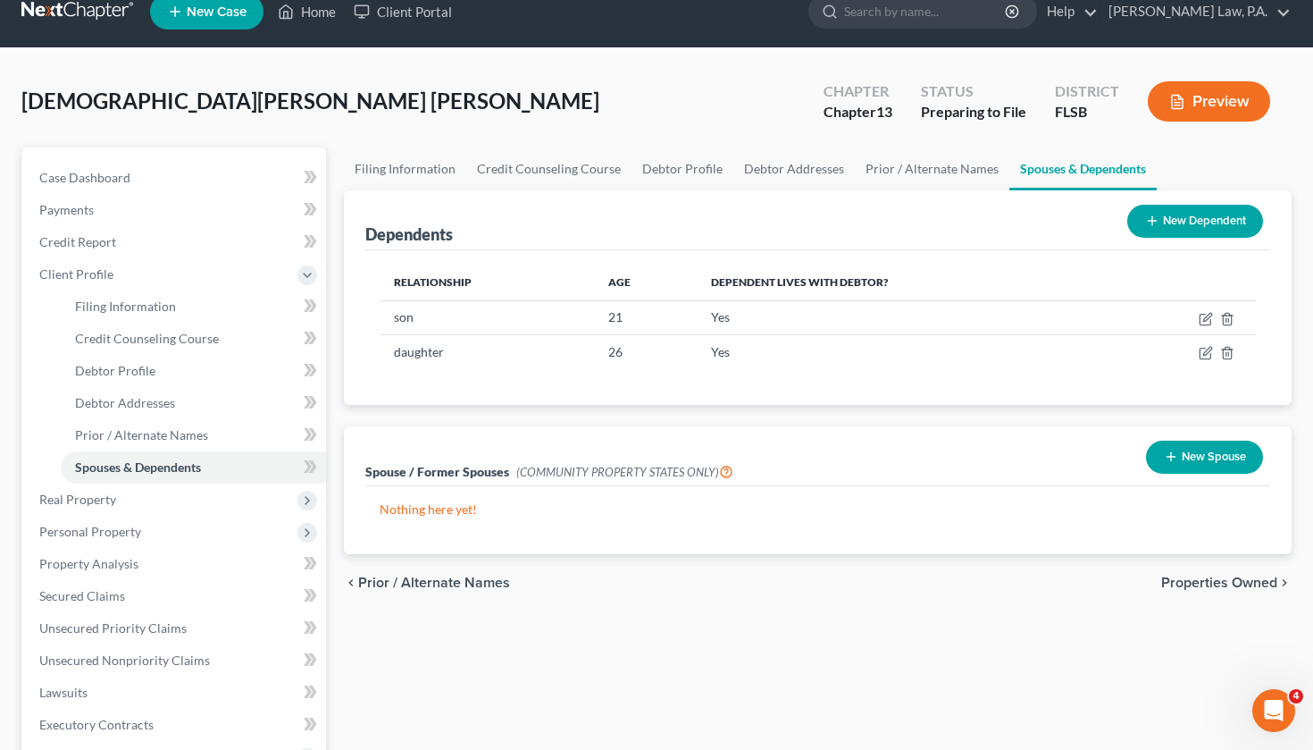
scroll to position [28, 0]
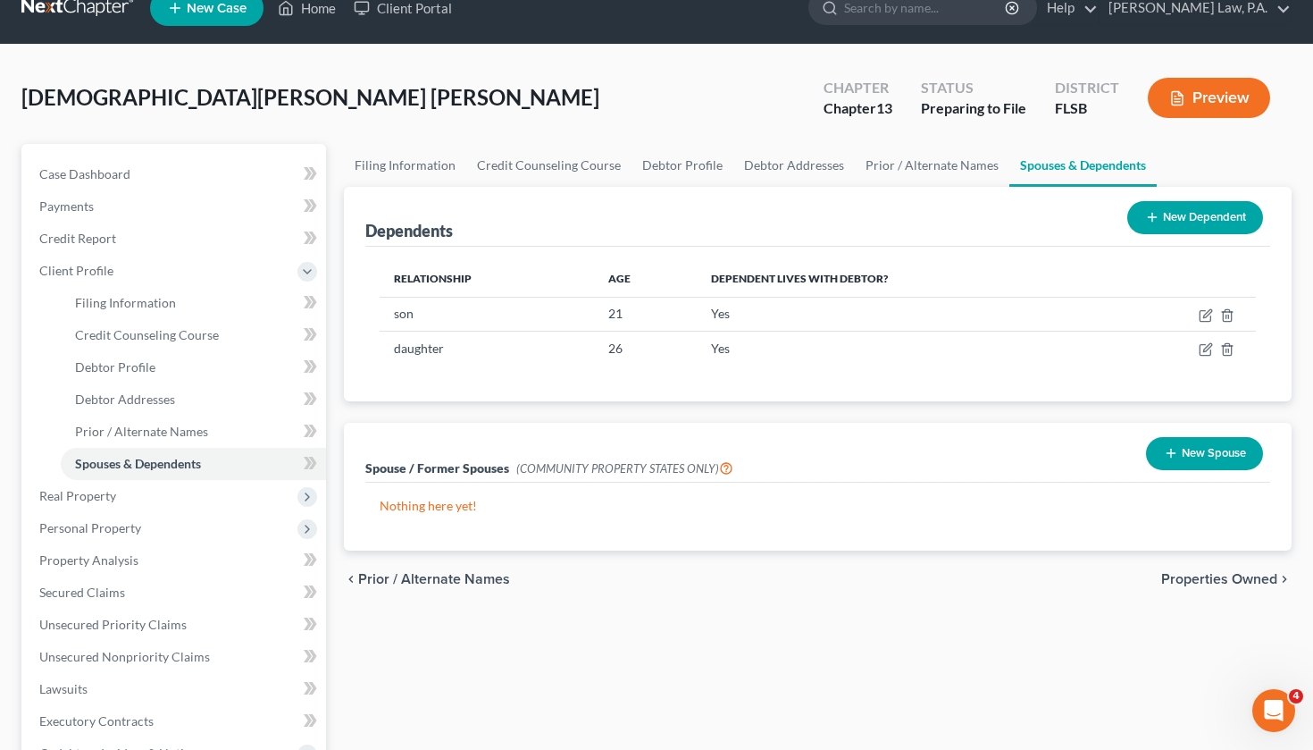
click at [1201, 578] on span "Properties Owned" at bounding box center [1219, 579] width 116 height 14
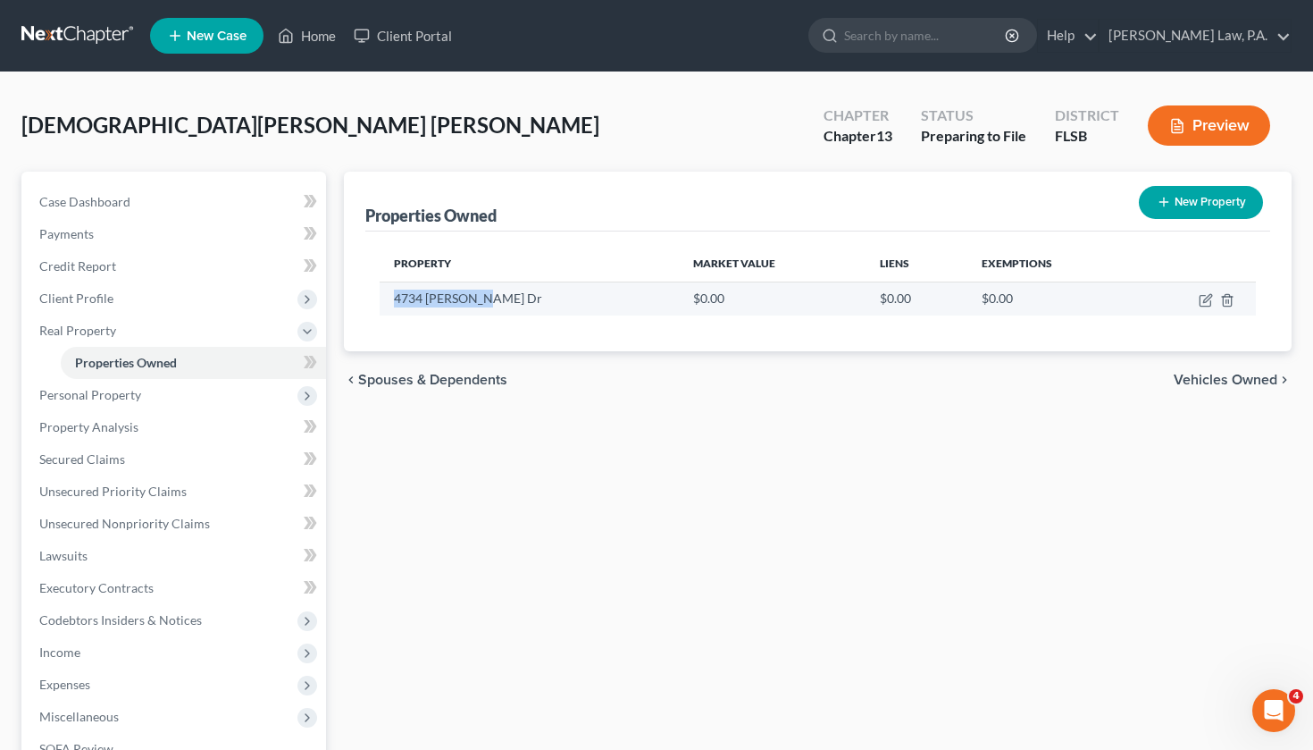
drag, startPoint x: 396, startPoint y: 296, endPoint x: 482, endPoint y: 295, distance: 86.7
click at [482, 295] on td "4734 [PERSON_NAME] Dr" at bounding box center [529, 298] width 299 height 34
copy td "4734 [PERSON_NAME] Dr"
click at [1203, 298] on icon "button" at bounding box center [1206, 300] width 14 height 14
select select "9"
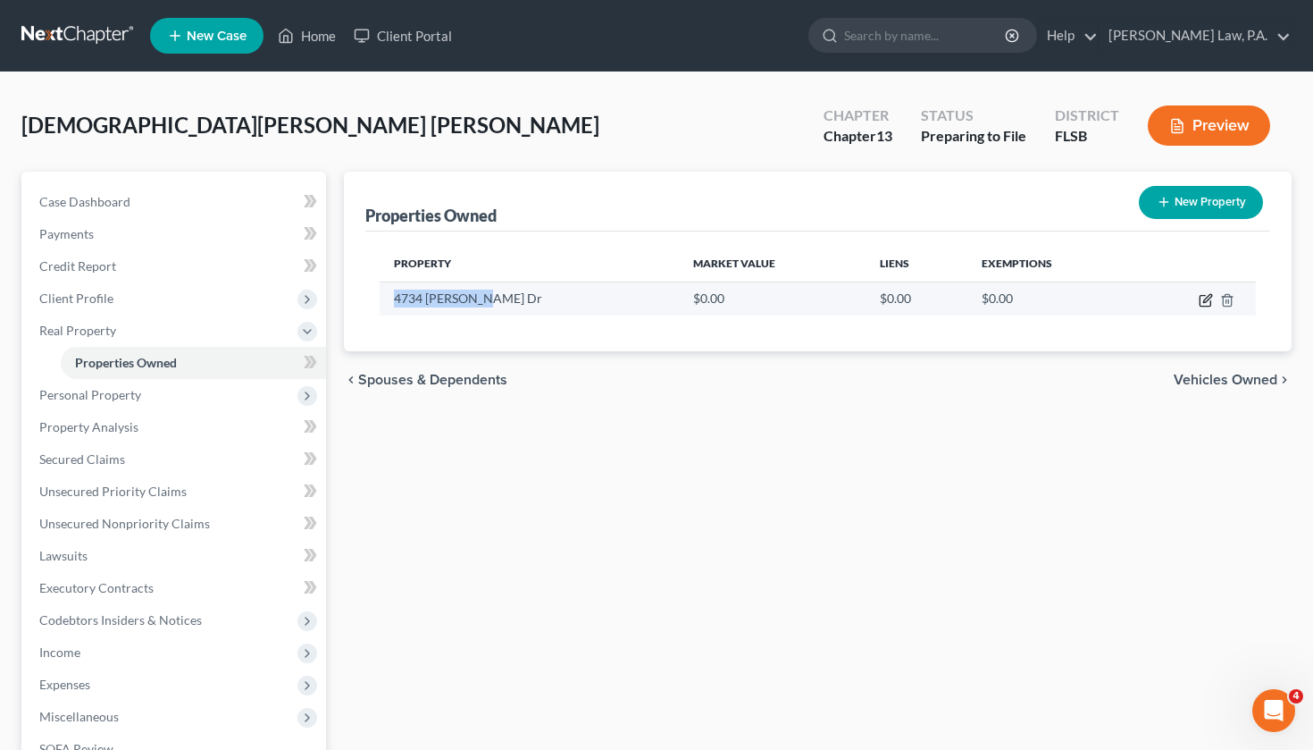
select select "48"
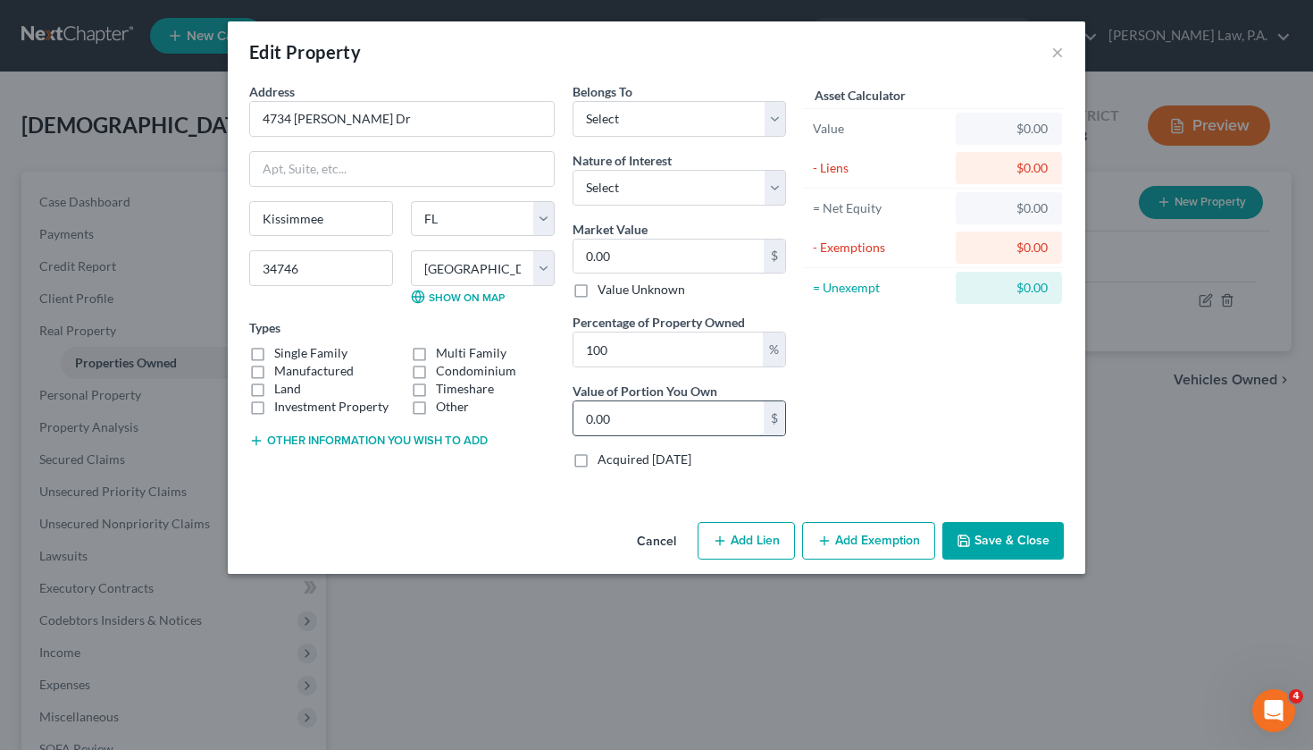
click at [687, 412] on input "0.00" at bounding box center [669, 418] width 190 height 34
click at [653, 272] on div "Market Value 0.00 $ Value Unknown" at bounding box center [680, 260] width 214 height 80
click at [652, 268] on input "0.00" at bounding box center [669, 256] width 190 height 34
drag, startPoint x: 647, startPoint y: 258, endPoint x: 541, endPoint y: 261, distance: 106.3
click at [541, 261] on div "Address * 4734 Alexis [GEOGRAPHIC_DATA] [US_STATE][GEOGRAPHIC_DATA] [GEOGRAPHIC…" at bounding box center [517, 282] width 555 height 400
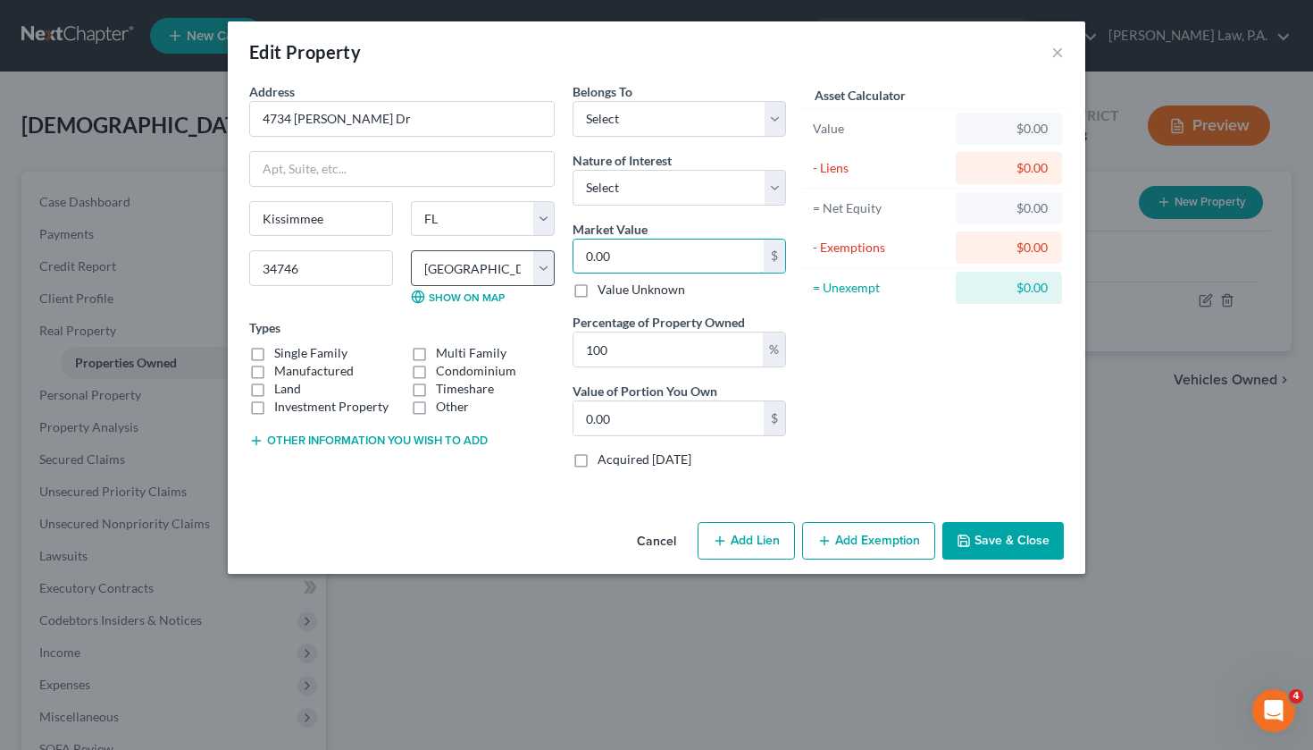
paste input "$393,3"
type input "$393,300"
type input "393,300.00"
type input "393,300"
click at [859, 530] on button "Add Exemption" at bounding box center [868, 541] width 133 height 38
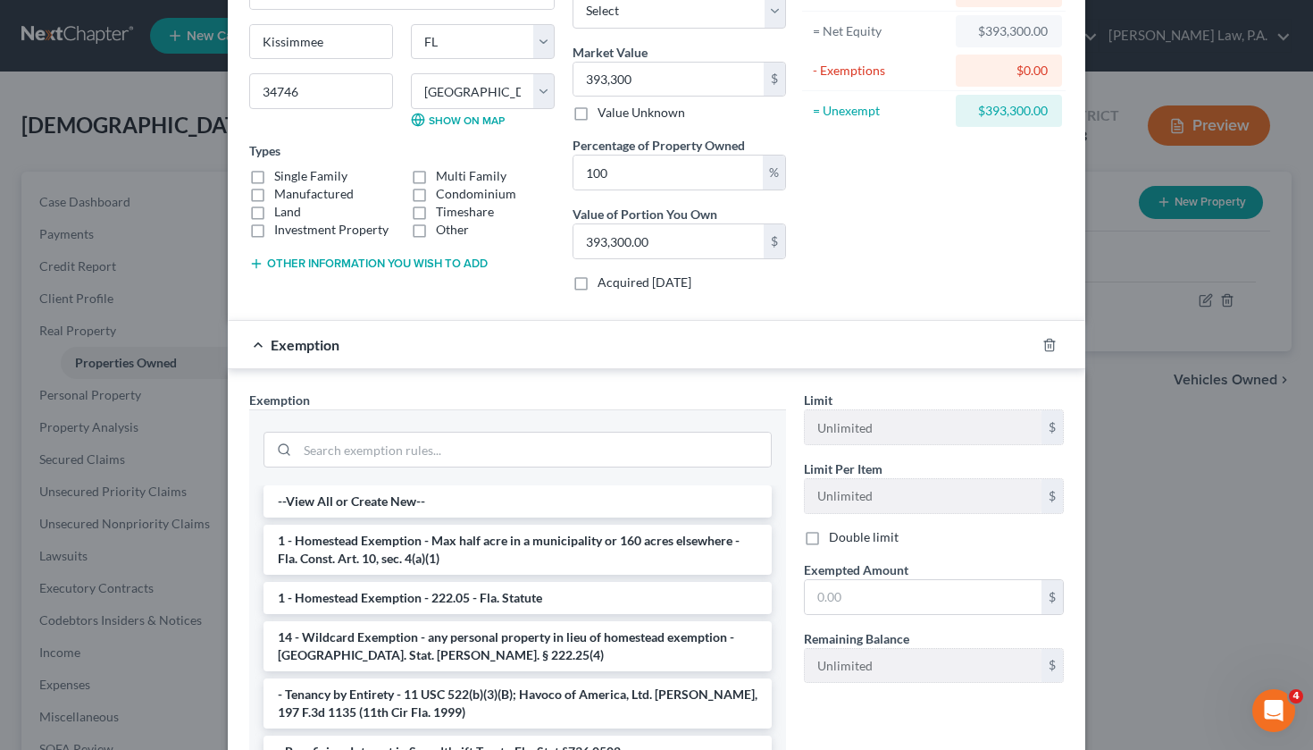
scroll to position [223, 0]
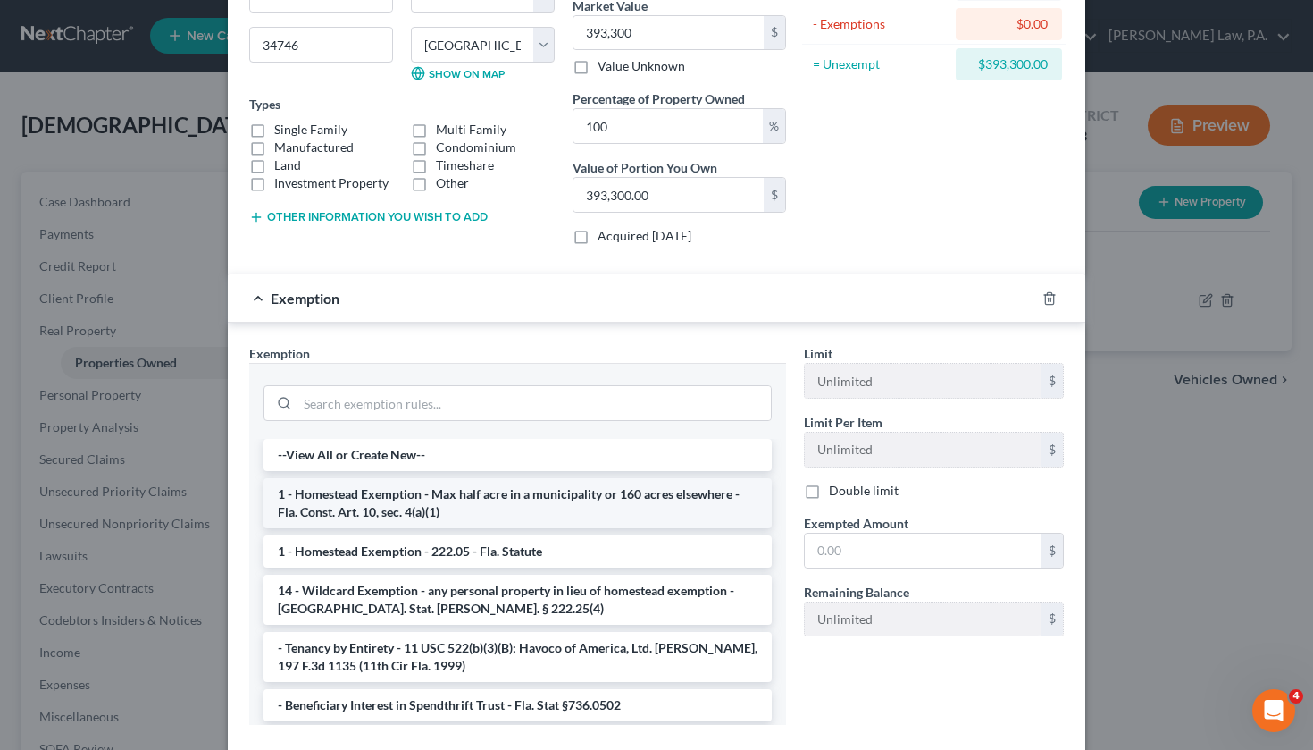
click at [517, 515] on li "1 - Homestead Exemption - Max half acre in a municipality or 160 acres elsewher…" at bounding box center [518, 503] width 508 height 50
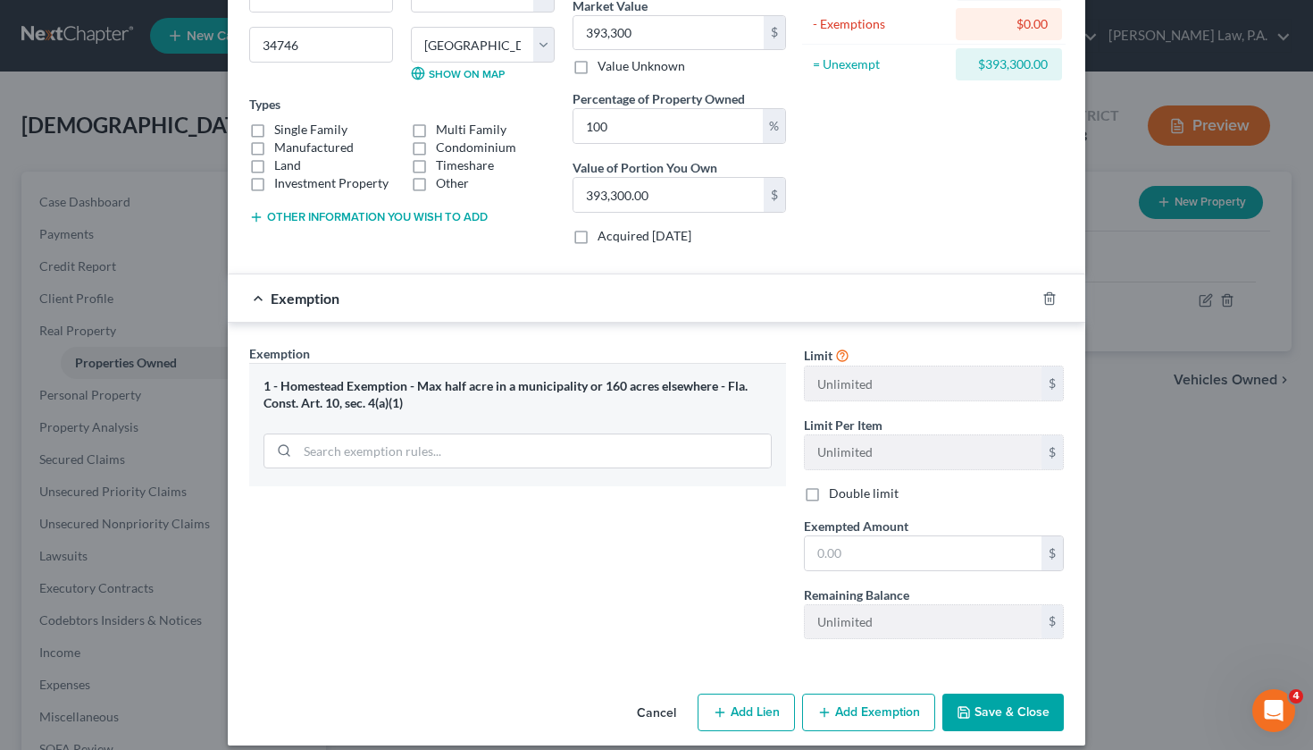
click at [867, 530] on span "Exempted Amount" at bounding box center [856, 525] width 105 height 15
click at [867, 545] on input "text" at bounding box center [923, 553] width 237 height 34
type input "393,300"
click at [779, 588] on div "Exemption Set must be selected for CA. Exemption * 1 - [GEOGRAPHIC_DATA] - Max …" at bounding box center [517, 498] width 555 height 309
click at [1009, 710] on button "Save & Close" at bounding box center [1004, 712] width 122 height 38
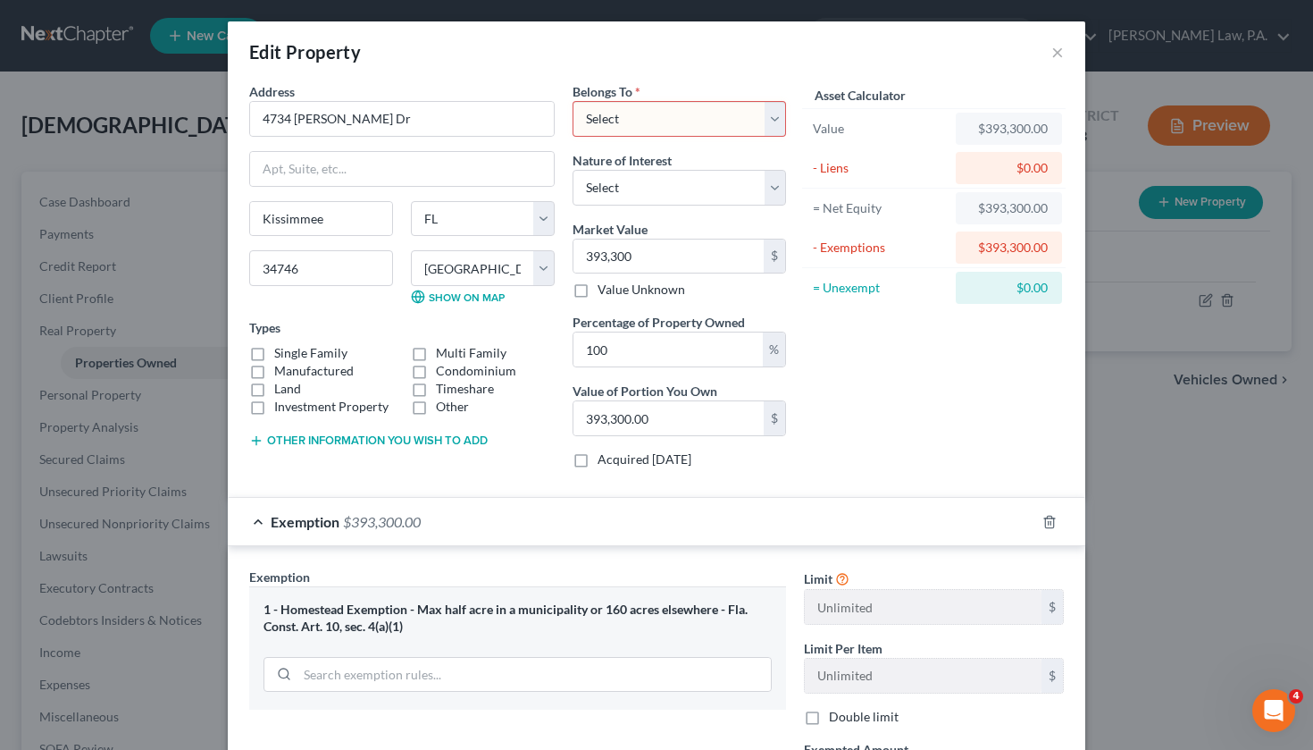
scroll to position [0, 0]
select select "0"
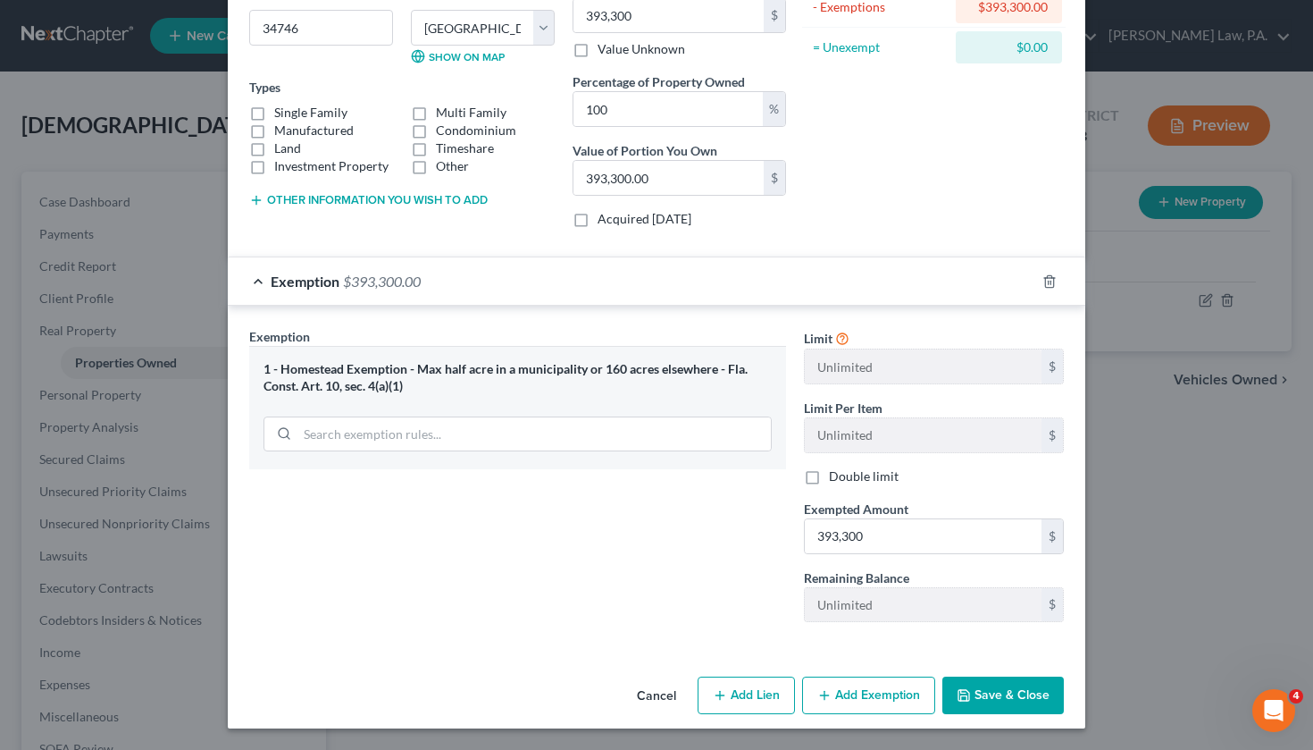
scroll to position [240, 0]
click at [969, 690] on icon "button" at bounding box center [964, 695] width 14 height 14
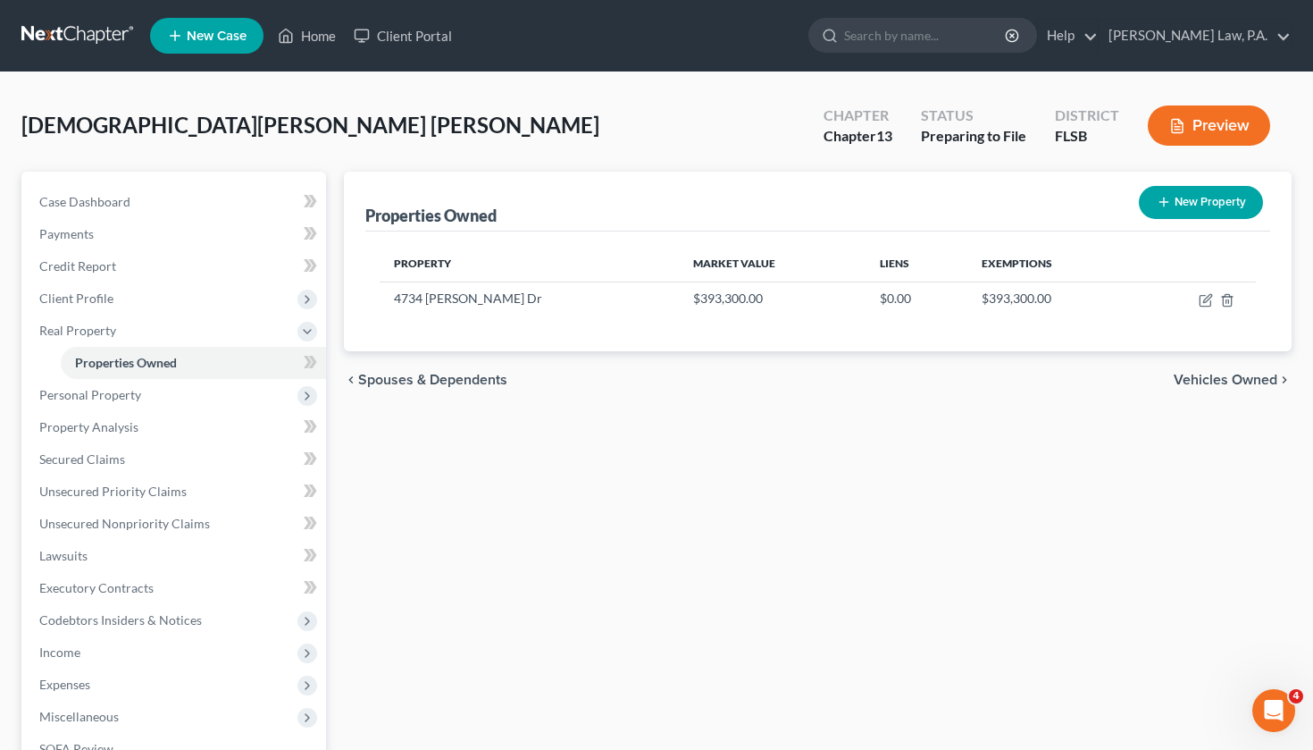
click at [1193, 377] on span "Vehicles Owned" at bounding box center [1226, 380] width 104 height 14
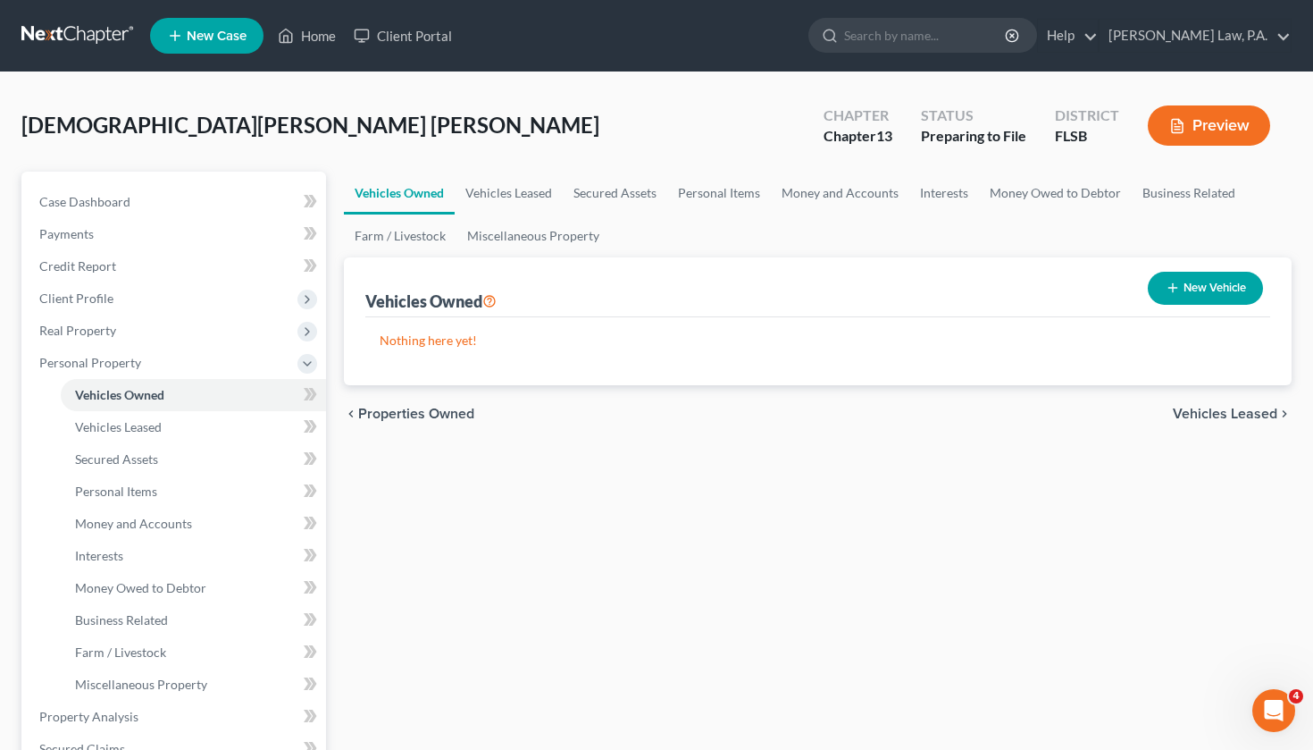
click at [1198, 423] on div "chevron_left Properties Owned Vehicles Leased chevron_right" at bounding box center [818, 413] width 949 height 57
click at [1205, 416] on span "Vehicles Leased" at bounding box center [1225, 413] width 105 height 14
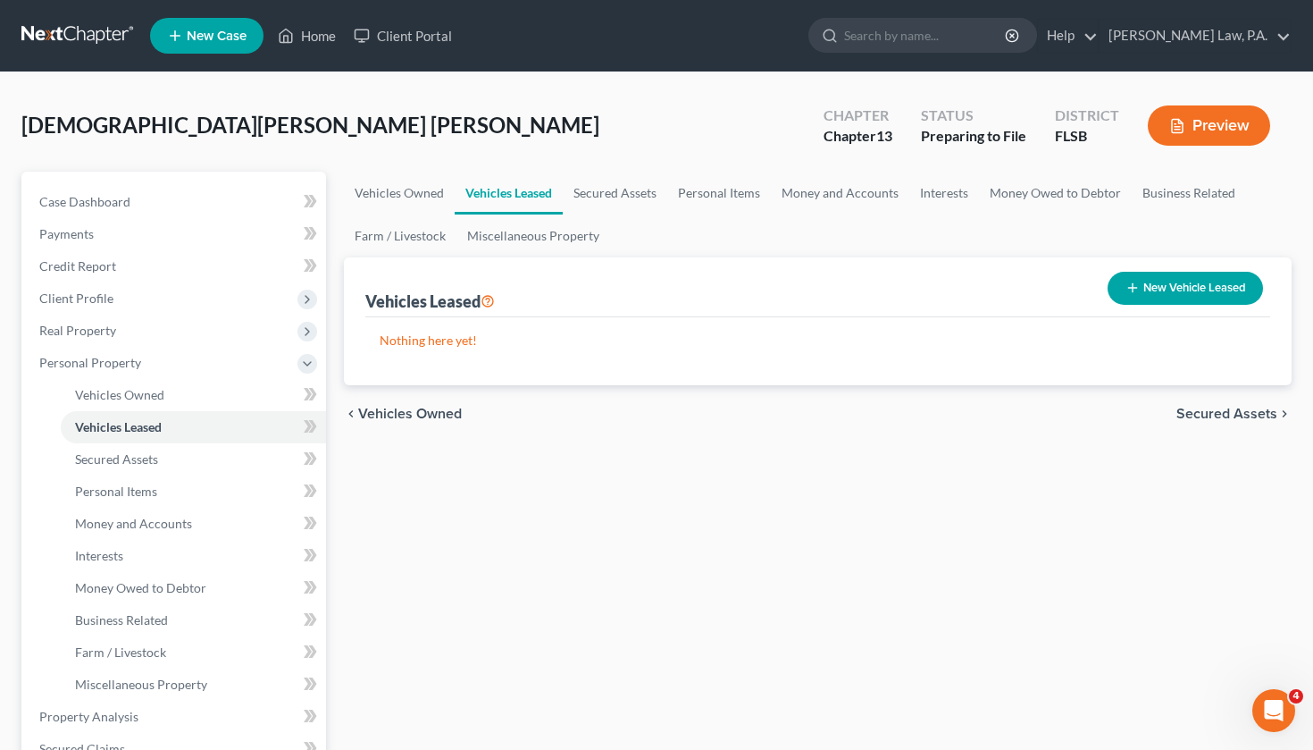
click at [1205, 413] on span "Secured Assets" at bounding box center [1227, 413] width 101 height 14
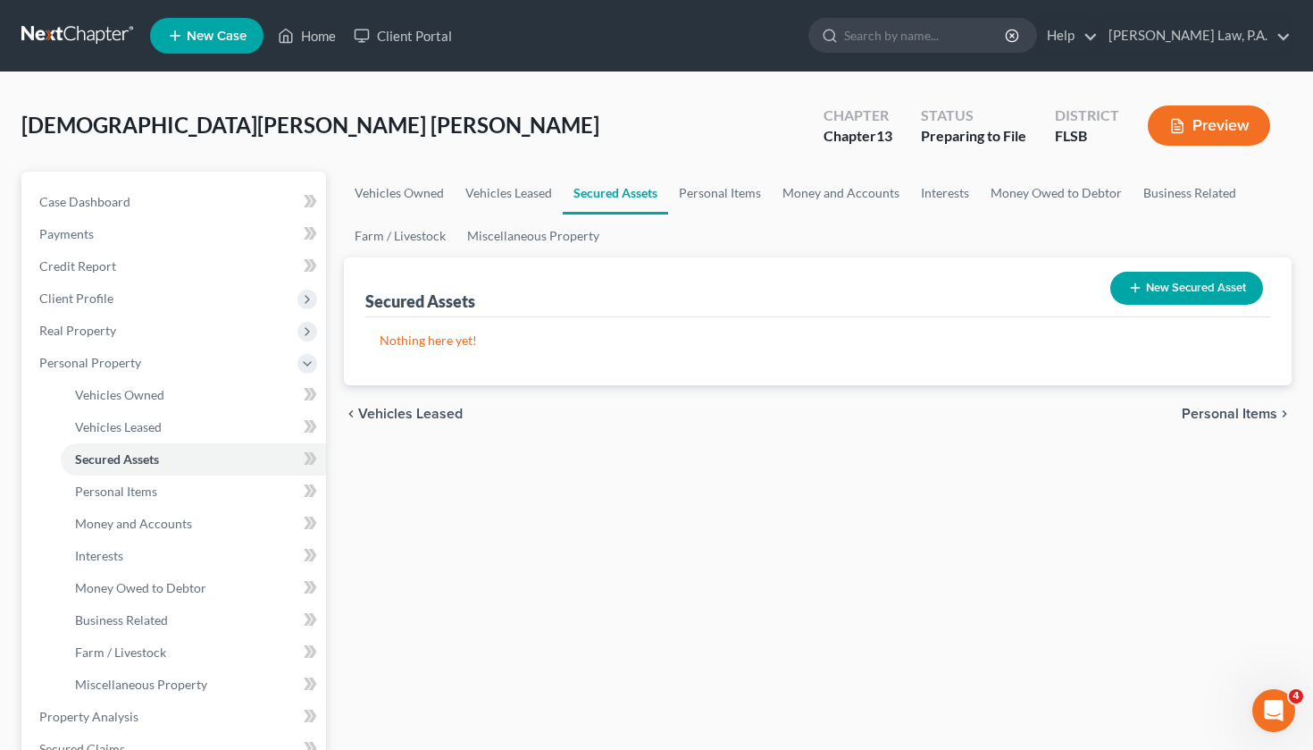
click at [1205, 411] on span "Personal Items" at bounding box center [1230, 413] width 96 height 14
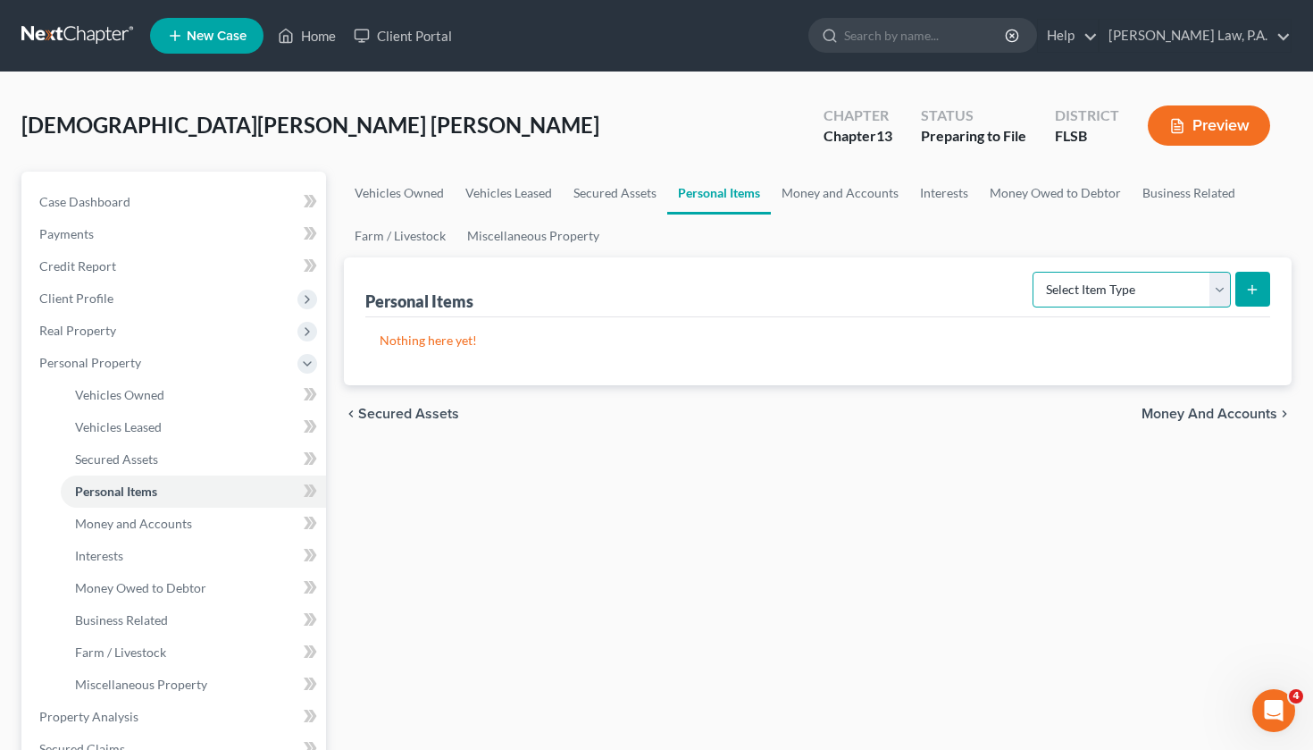
select select "clothing"
click at [1252, 289] on line "submit" at bounding box center [1253, 289] width 8 height 0
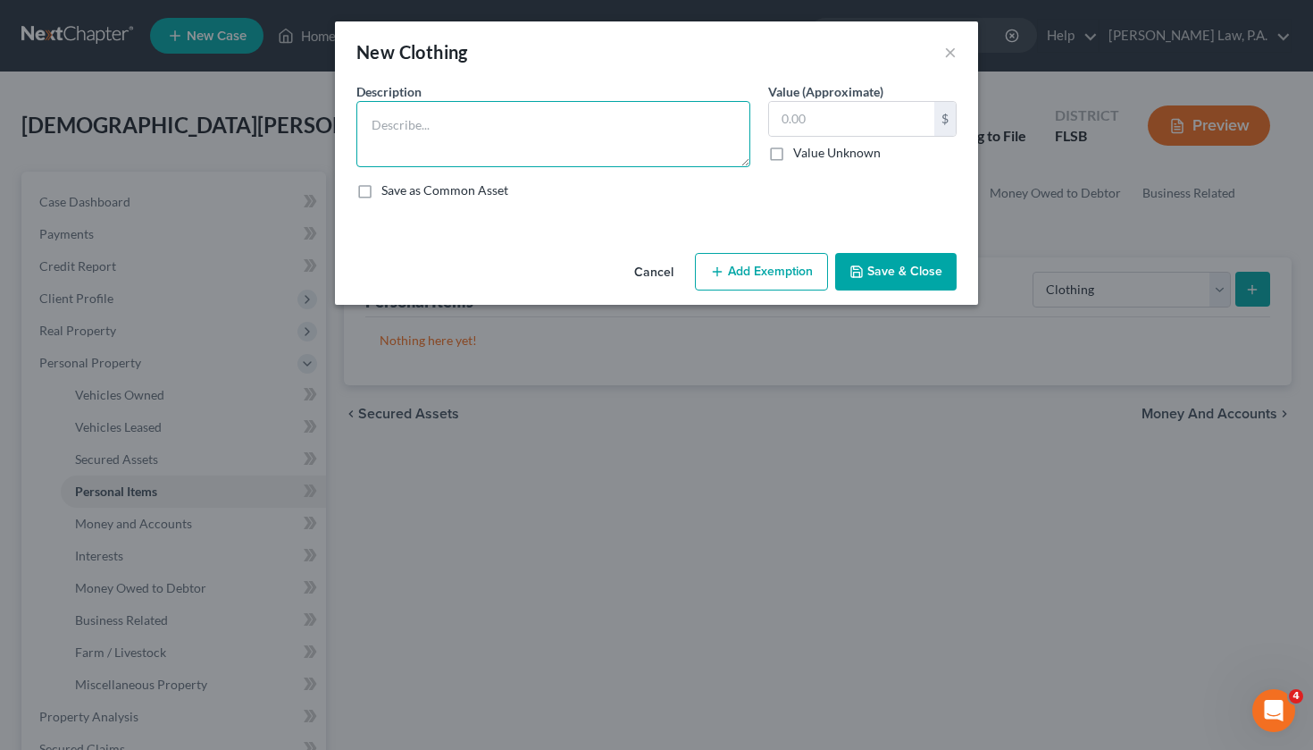
click at [649, 119] on textarea at bounding box center [553, 134] width 394 height 66
type textarea "Used Clothing - Only value to Debtor"
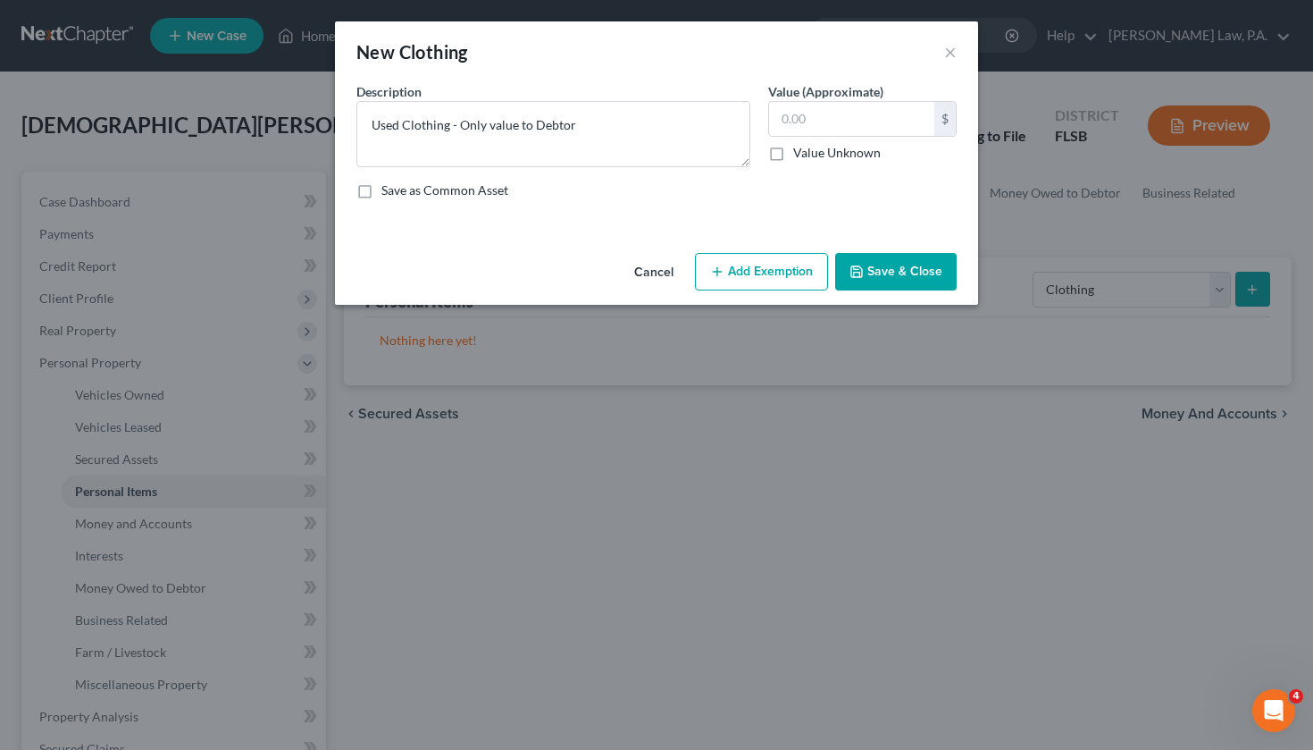
click at [793, 155] on label "Value Unknown" at bounding box center [837, 153] width 88 height 18
click at [800, 155] on input "Value Unknown" at bounding box center [806, 150] width 12 height 12
checkbox input "true"
type input "0.00"
click at [876, 286] on button "Save & Close" at bounding box center [896, 272] width 122 height 38
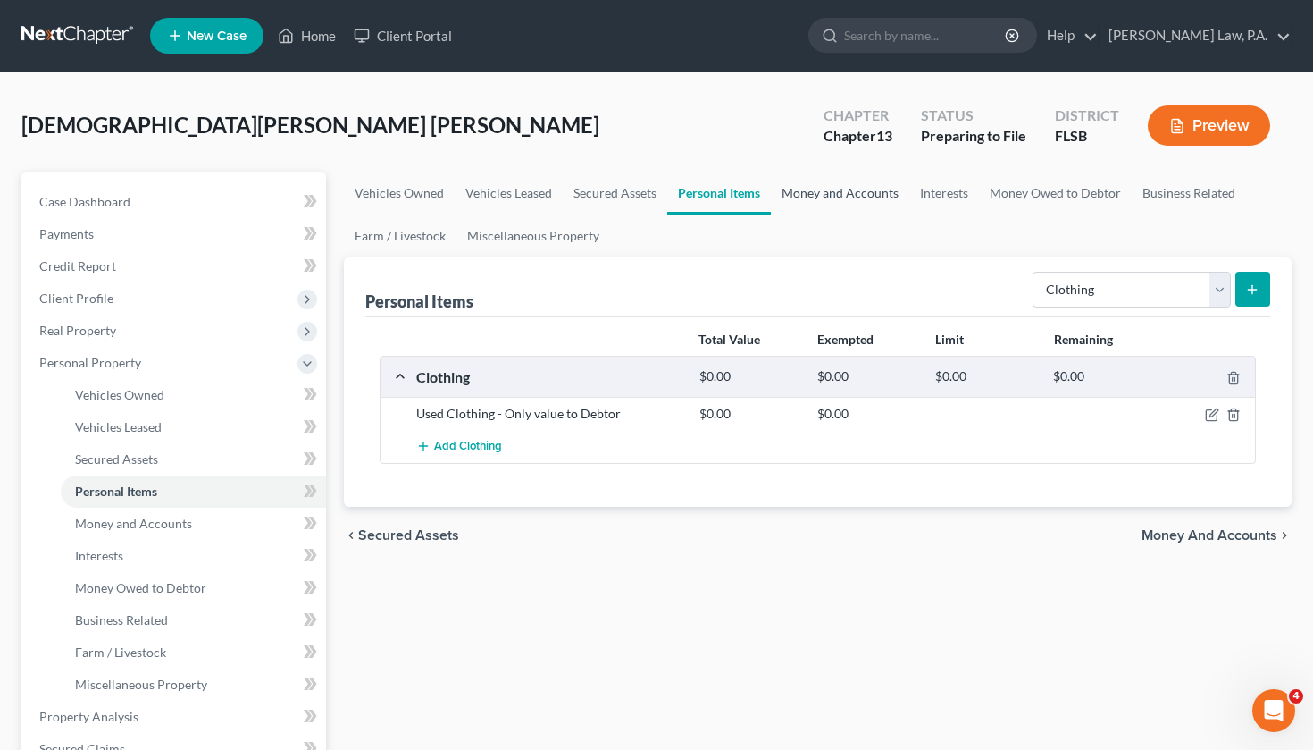
click at [842, 201] on link "Money and Accounts" at bounding box center [840, 193] width 138 height 43
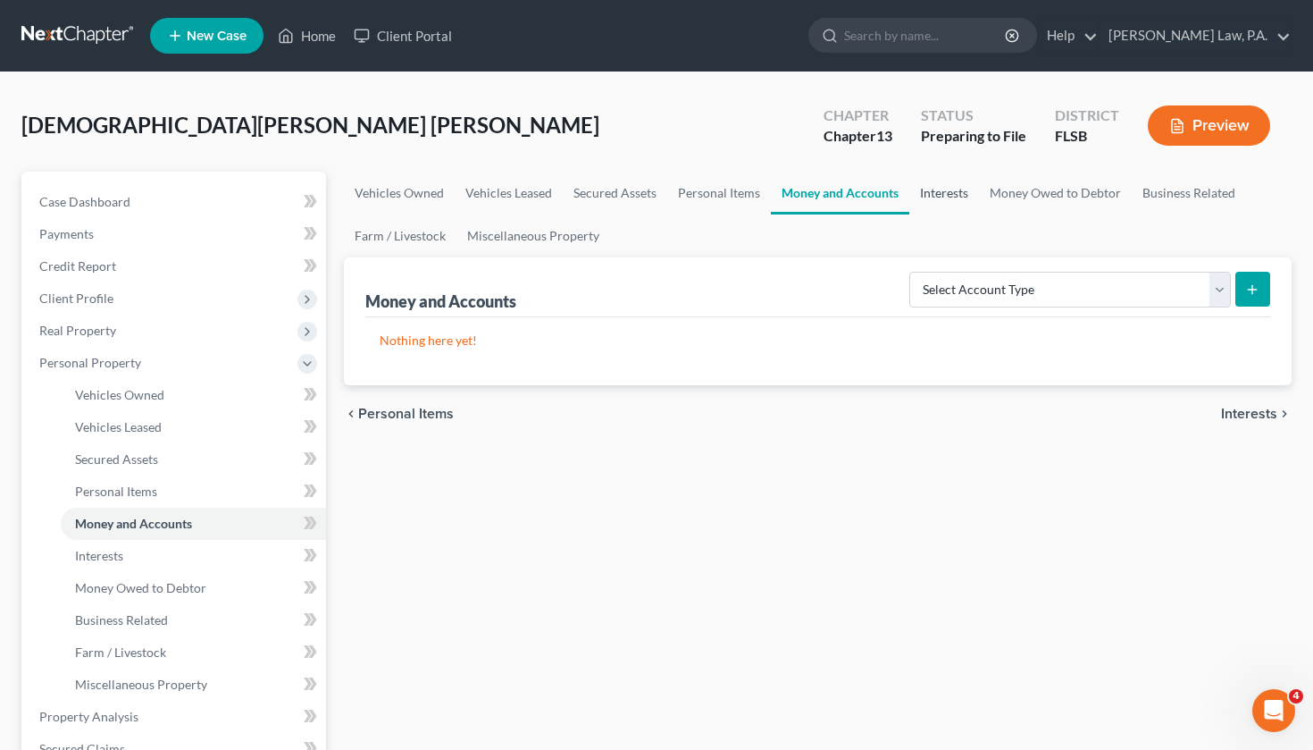
click at [926, 201] on link "Interests" at bounding box center [944, 193] width 70 height 43
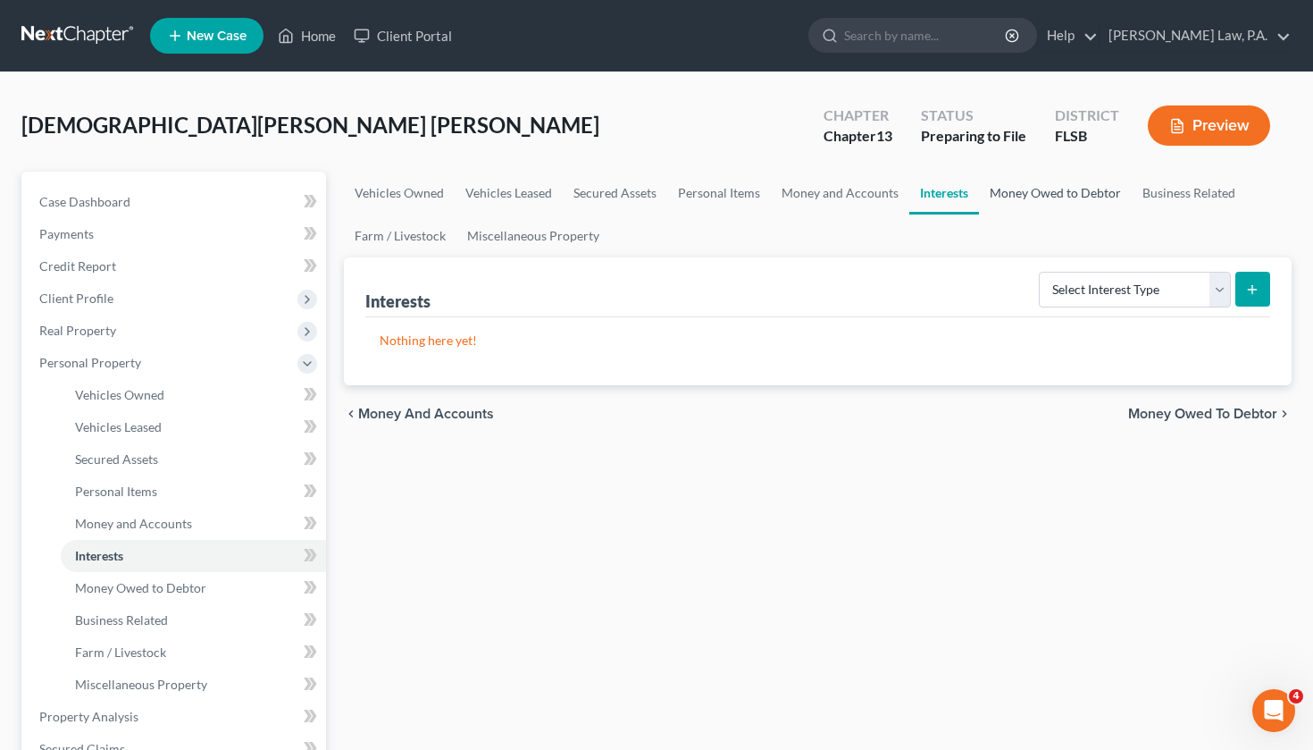
click at [1010, 199] on link "Money Owed to Debtor" at bounding box center [1055, 193] width 153 height 43
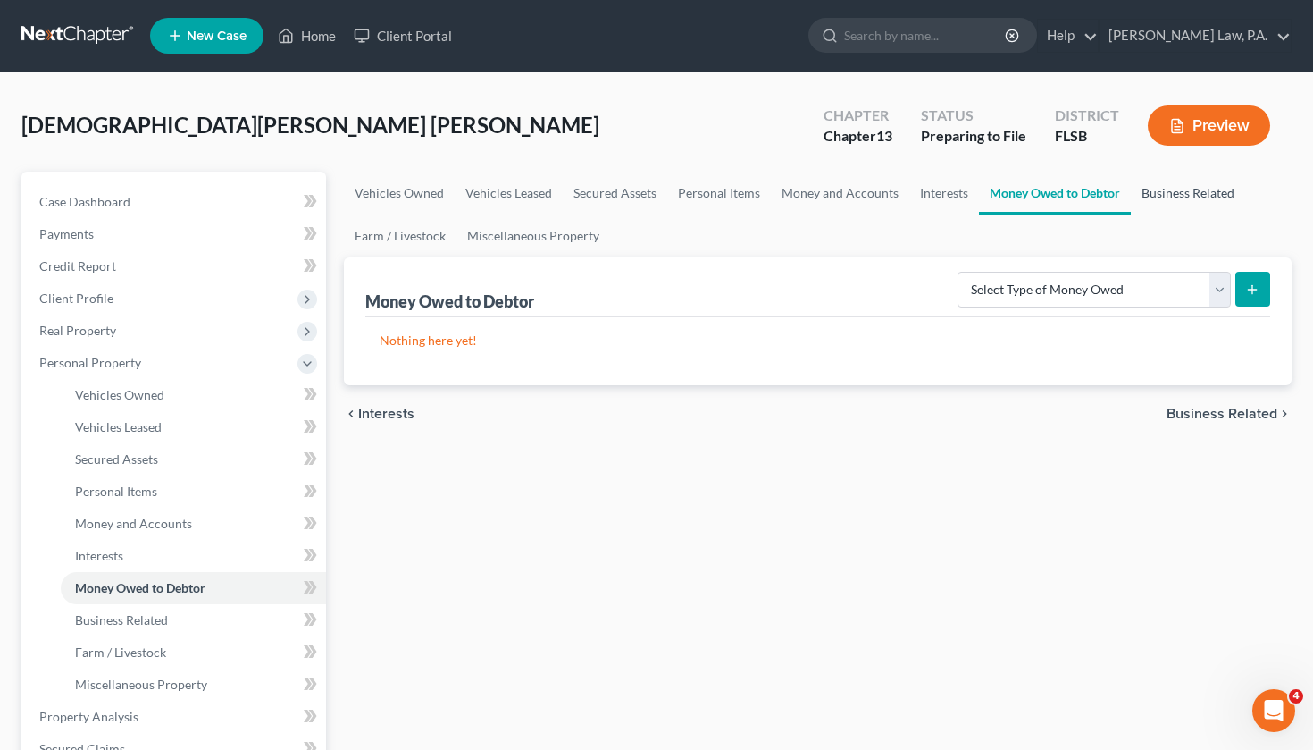
click at [1159, 206] on link "Business Related" at bounding box center [1188, 193] width 114 height 43
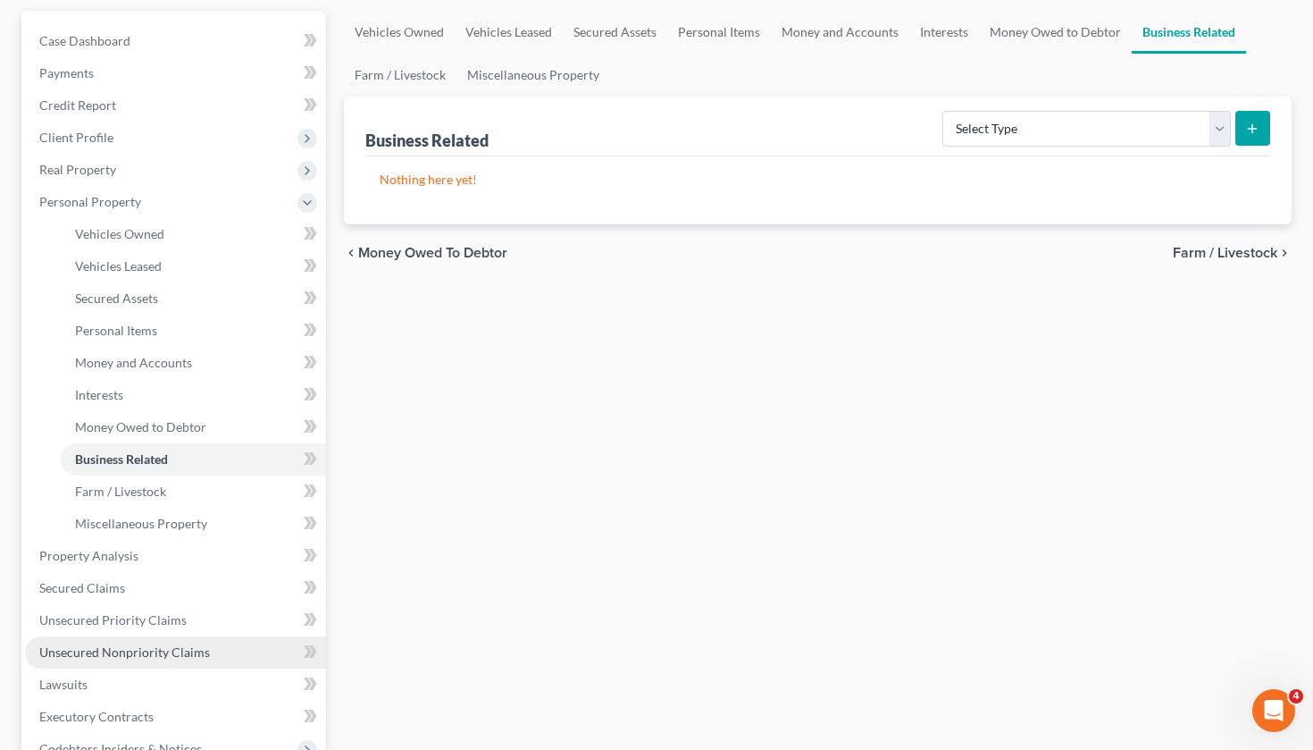
scroll to position [213, 0]
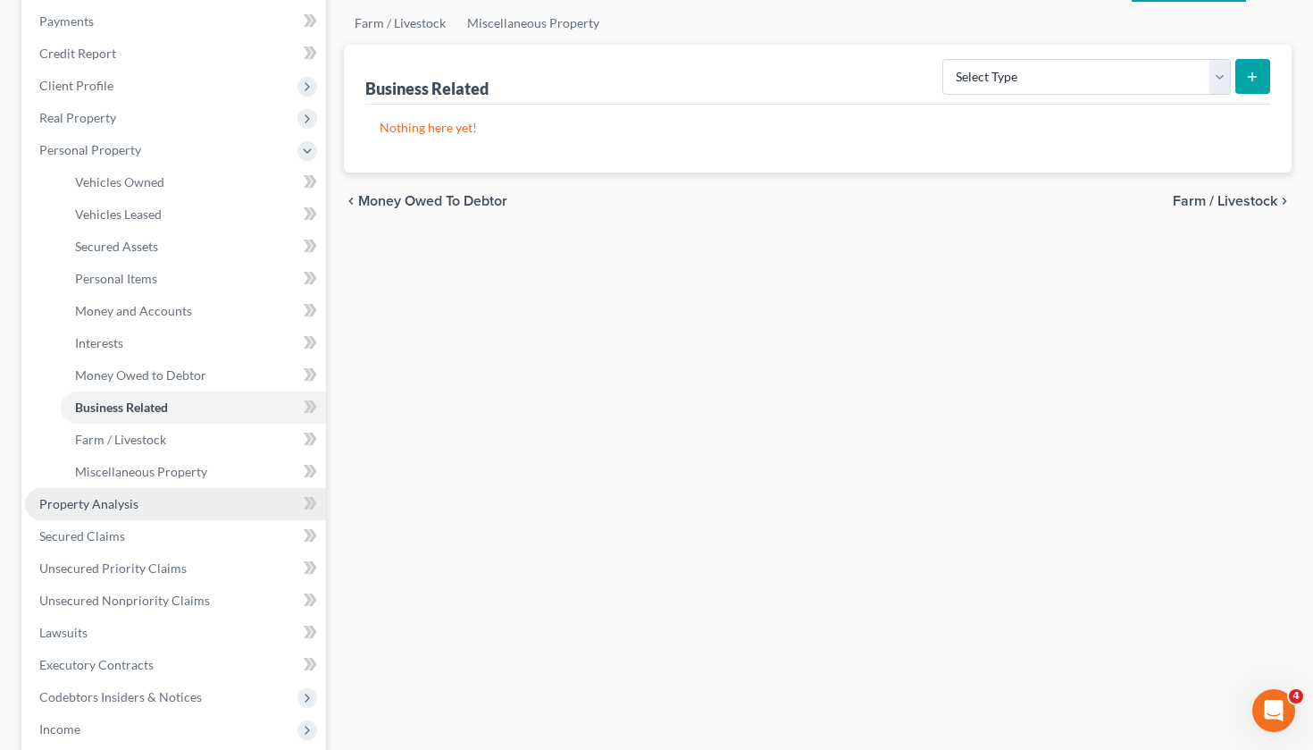
click at [155, 501] on link "Property Analysis" at bounding box center [175, 504] width 301 height 32
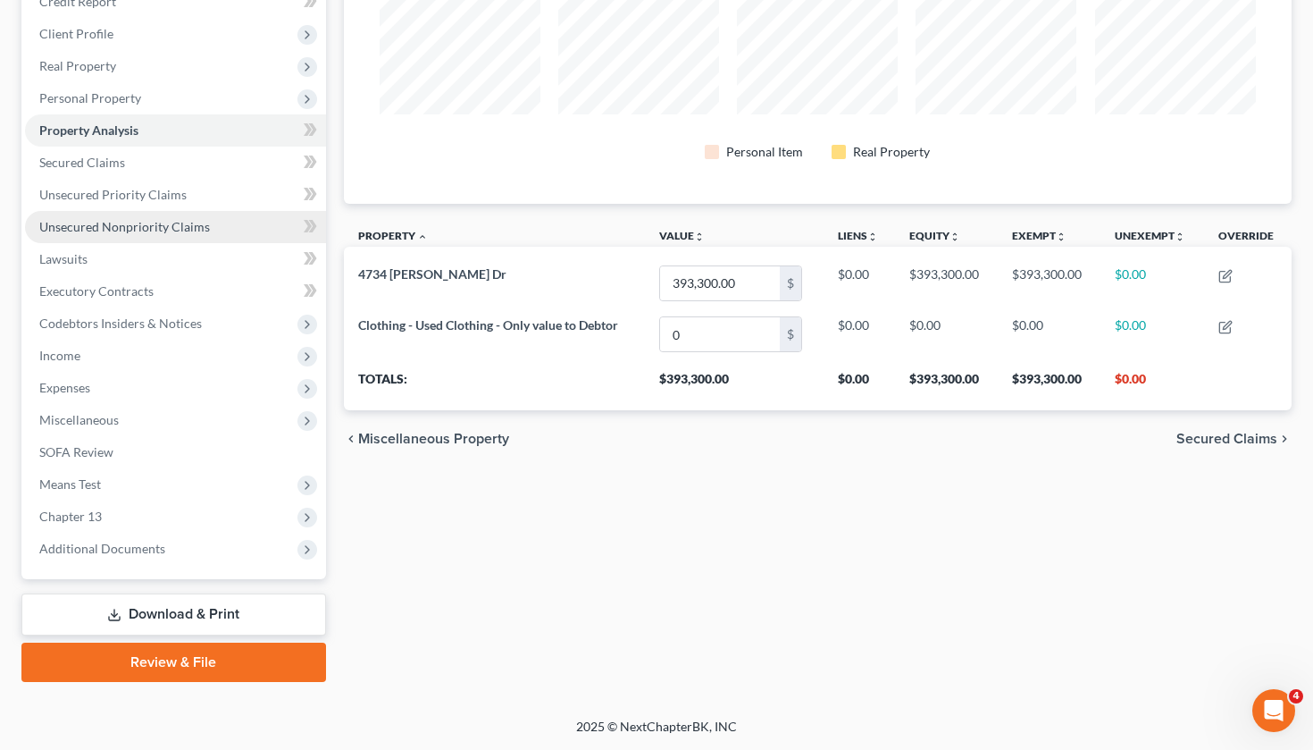
scroll to position [264, 0]
click at [139, 622] on link "Download & Print" at bounding box center [173, 614] width 305 height 42
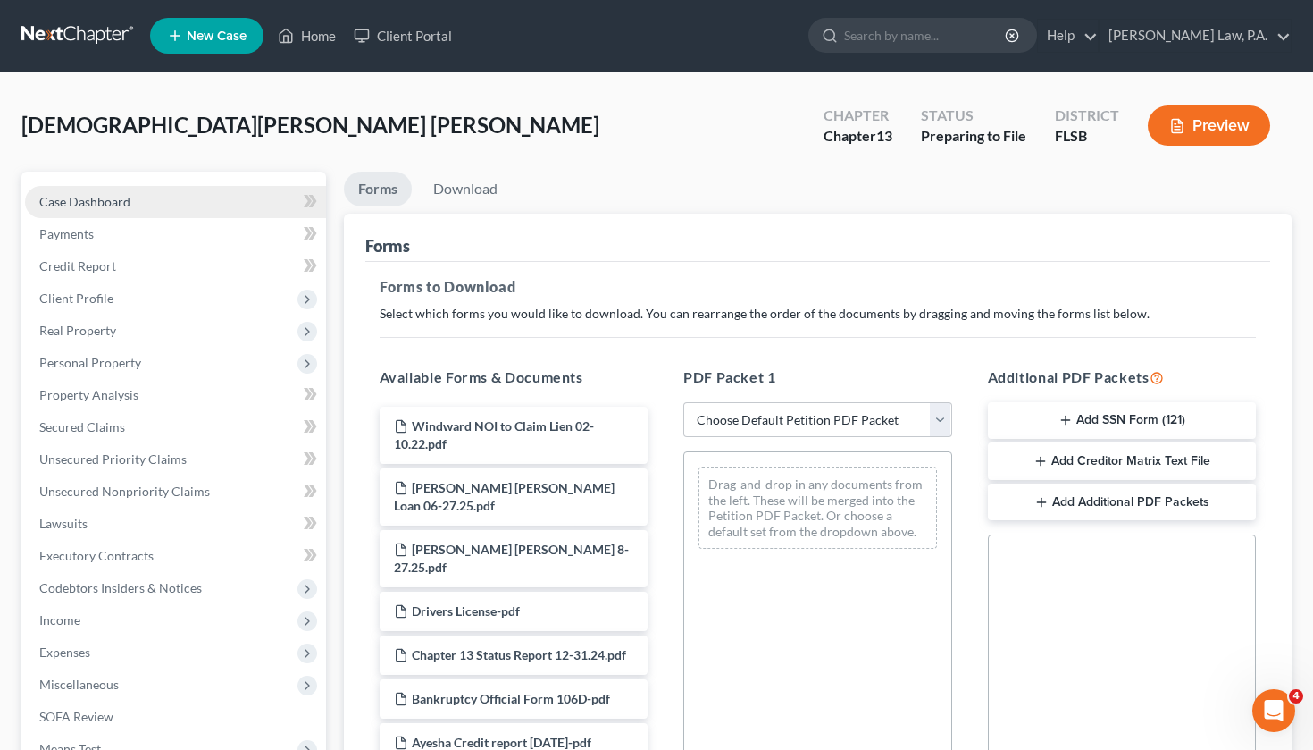
click at [188, 194] on link "Case Dashboard" at bounding box center [175, 202] width 301 height 32
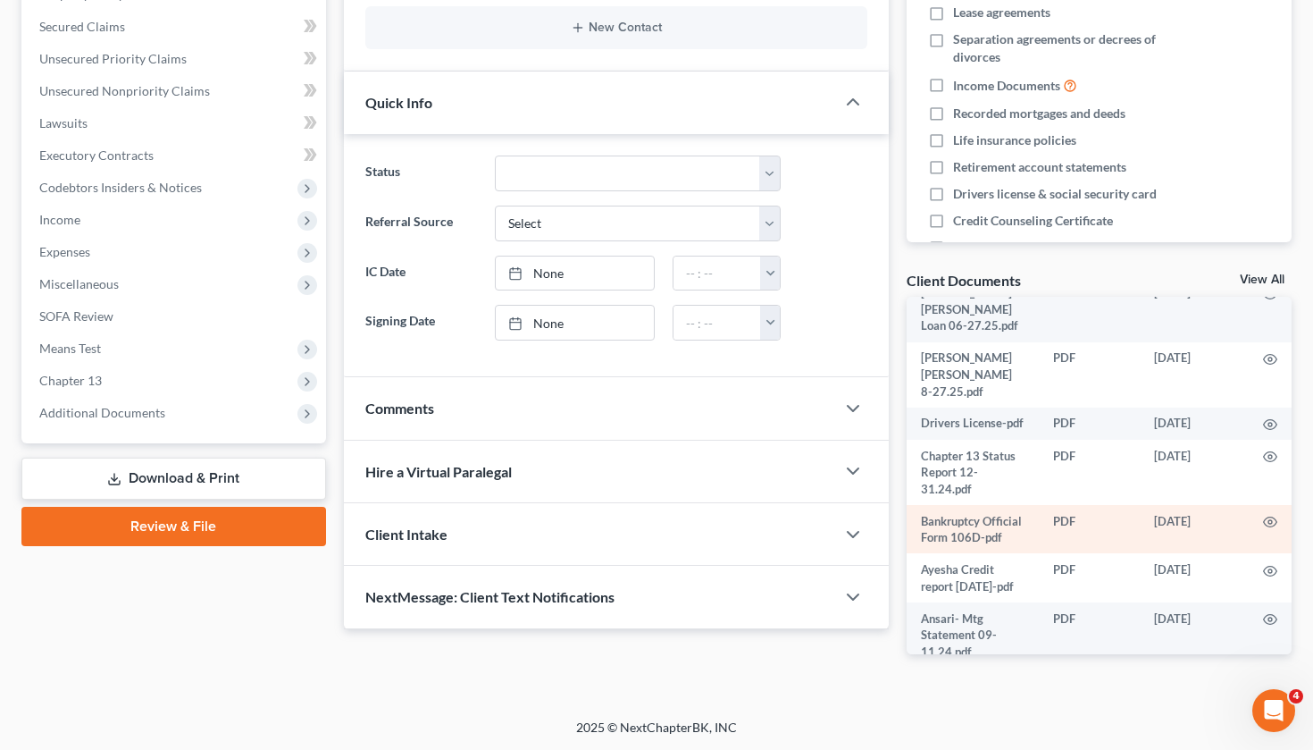
scroll to position [202, 0]
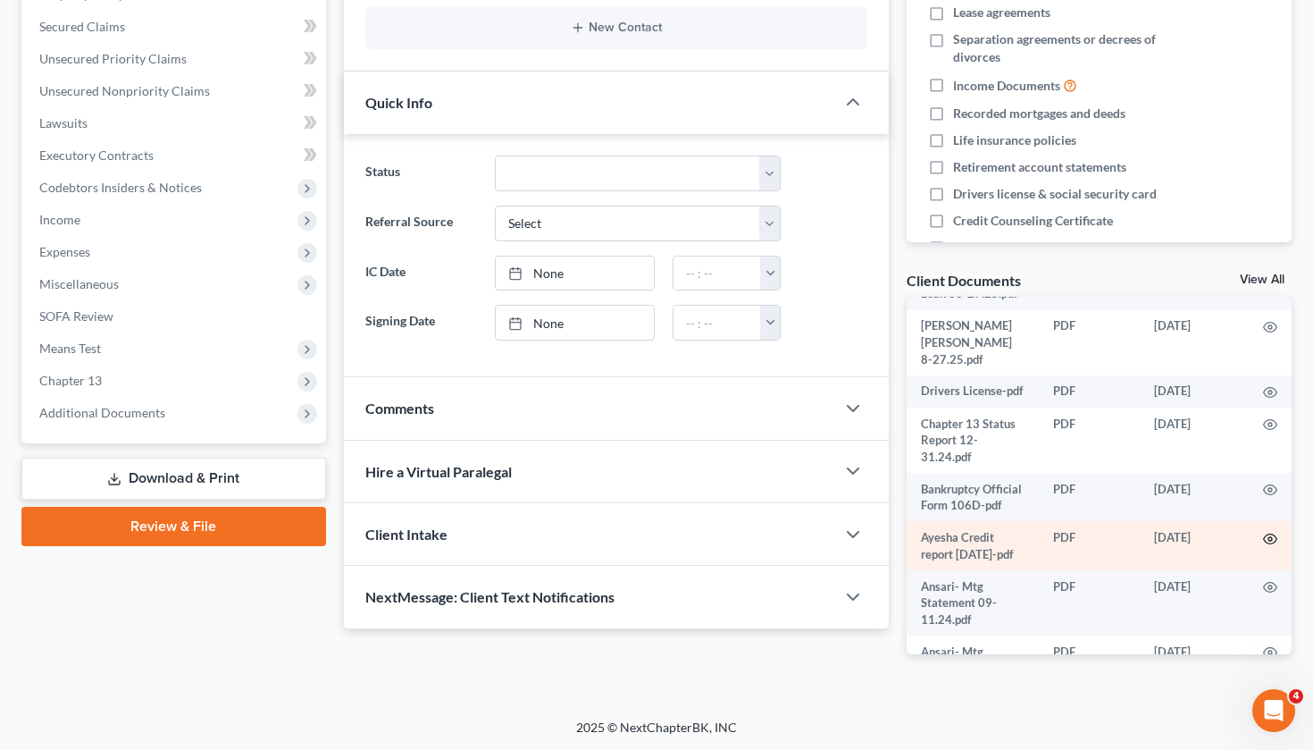
click at [1274, 532] on icon "button" at bounding box center [1270, 539] width 14 height 14
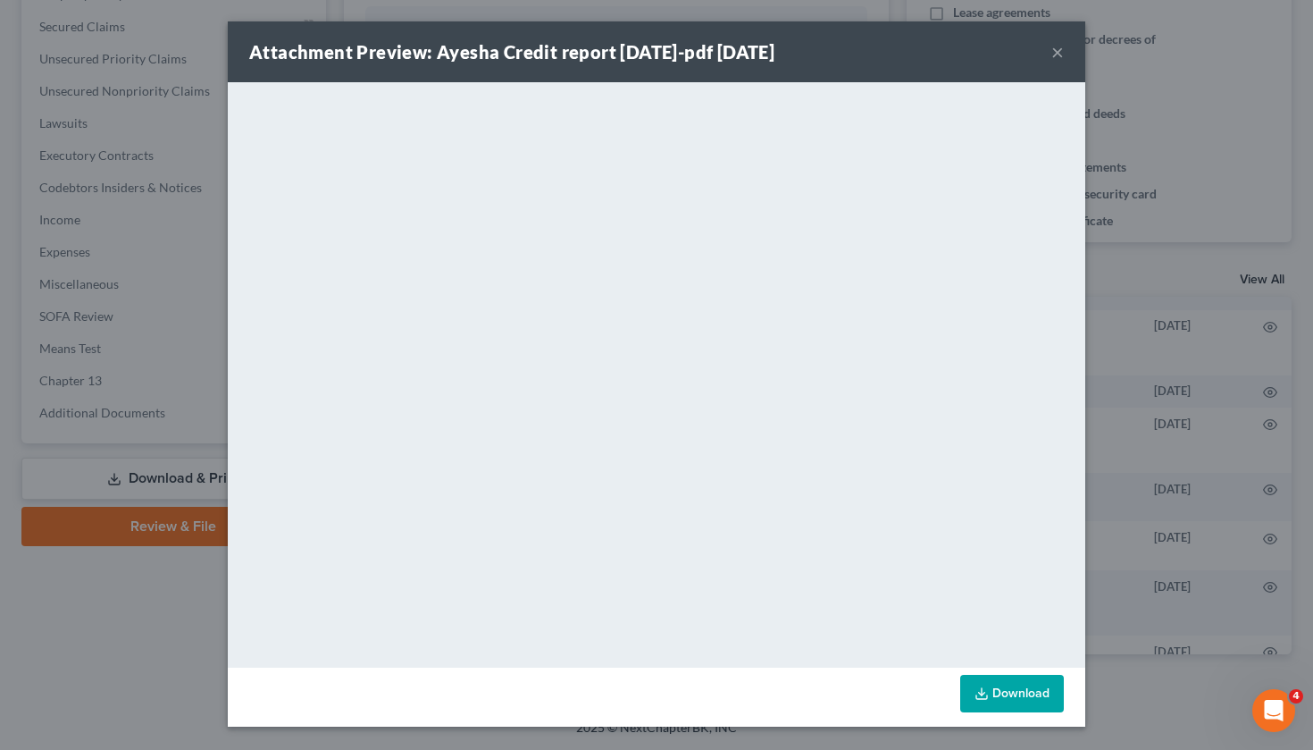
click at [1024, 701] on link "Download" at bounding box center [1012, 694] width 104 height 38
